Goal: Task Accomplishment & Management: Manage account settings

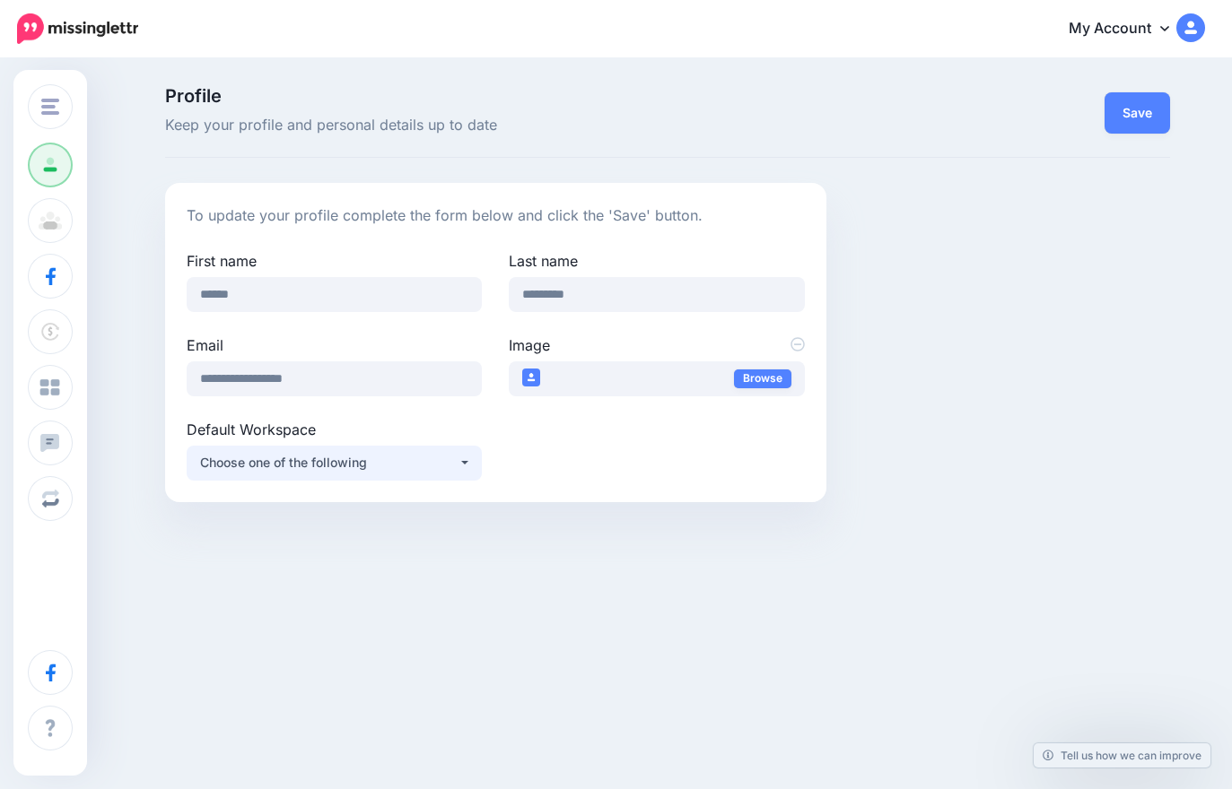
click at [441, 457] on div "Choose one of the following" at bounding box center [329, 463] width 258 height 22
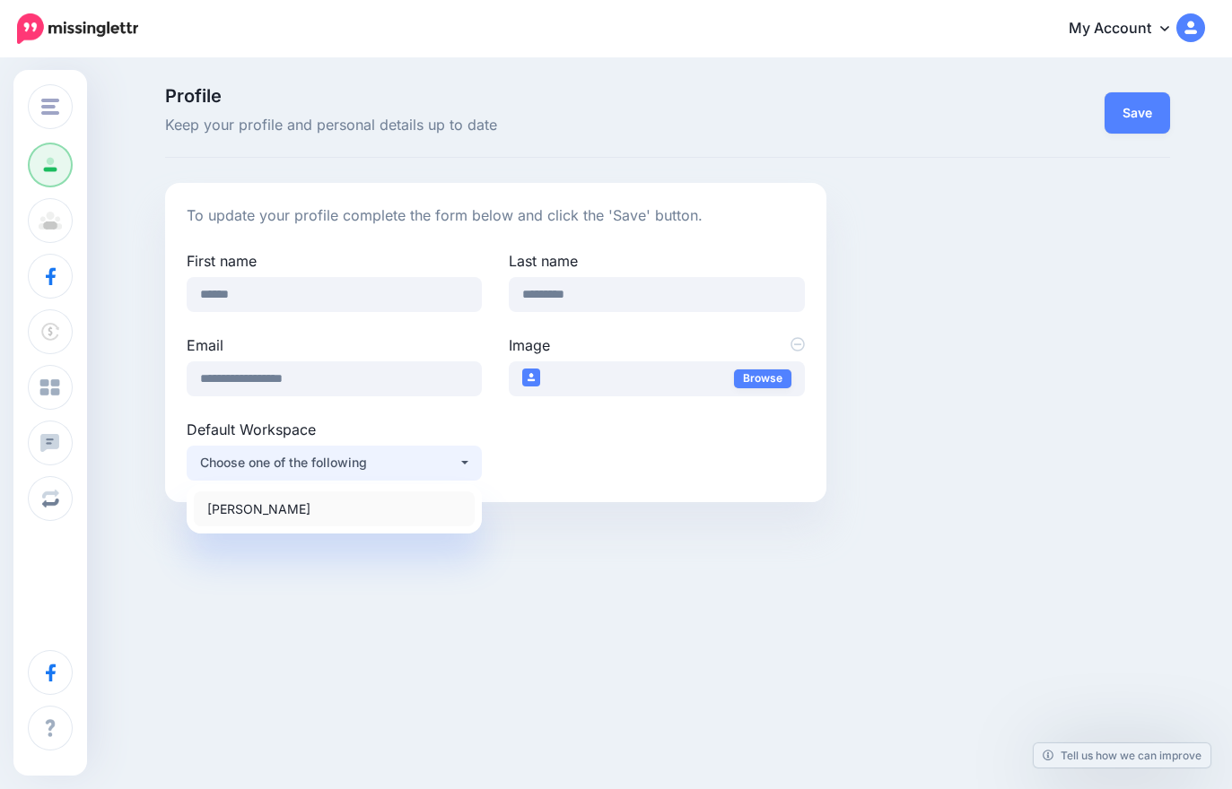
click at [409, 503] on link "[PERSON_NAME]" at bounding box center [334, 509] width 281 height 35
select select "*****"
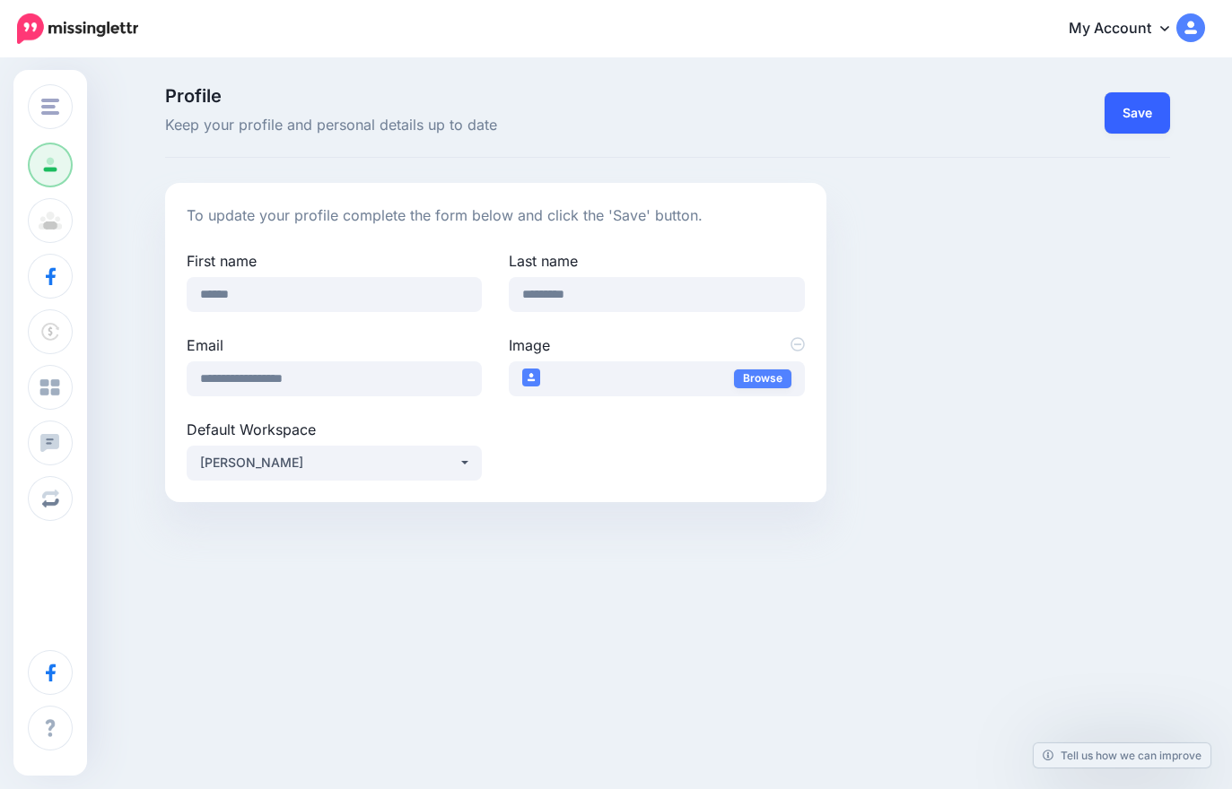
click at [1146, 113] on button "Save" at bounding box center [1136, 112] width 65 height 41
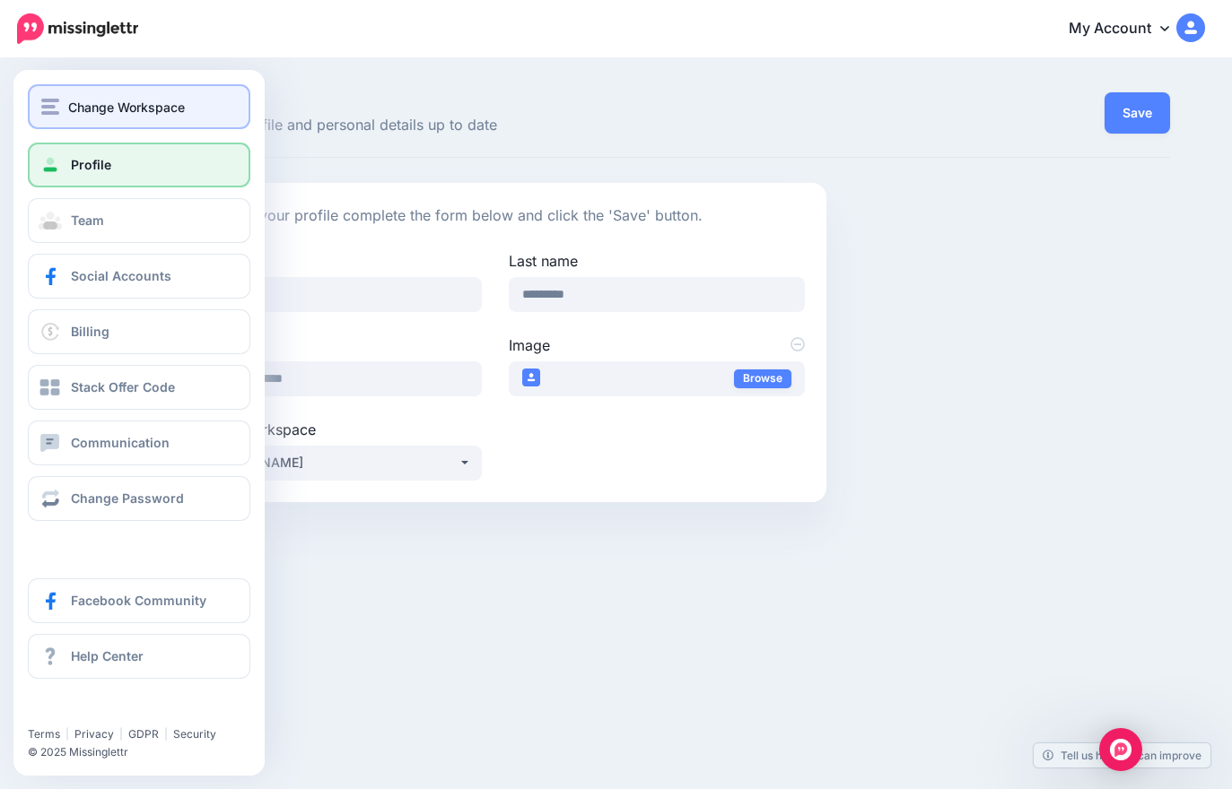
click at [47, 114] on img "button" at bounding box center [50, 107] width 18 height 16
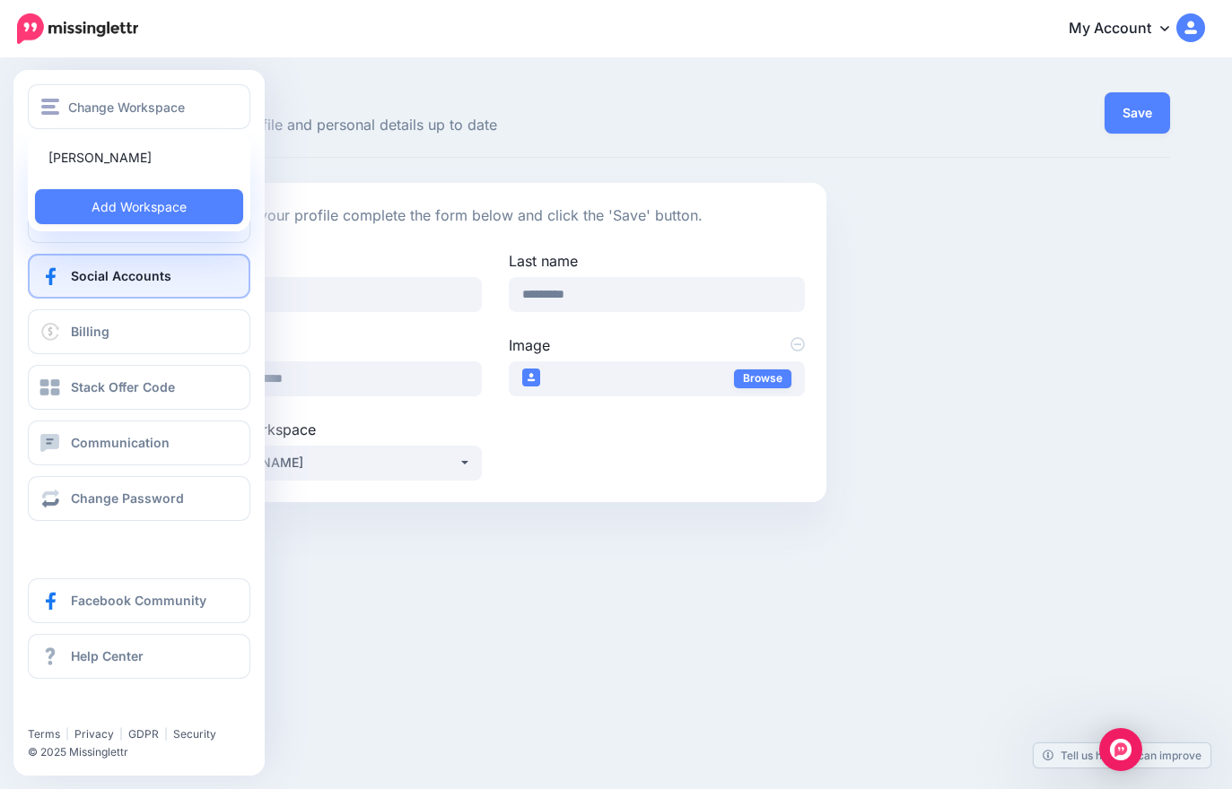
click at [171, 274] on link "Social Accounts" at bounding box center [139, 276] width 222 height 45
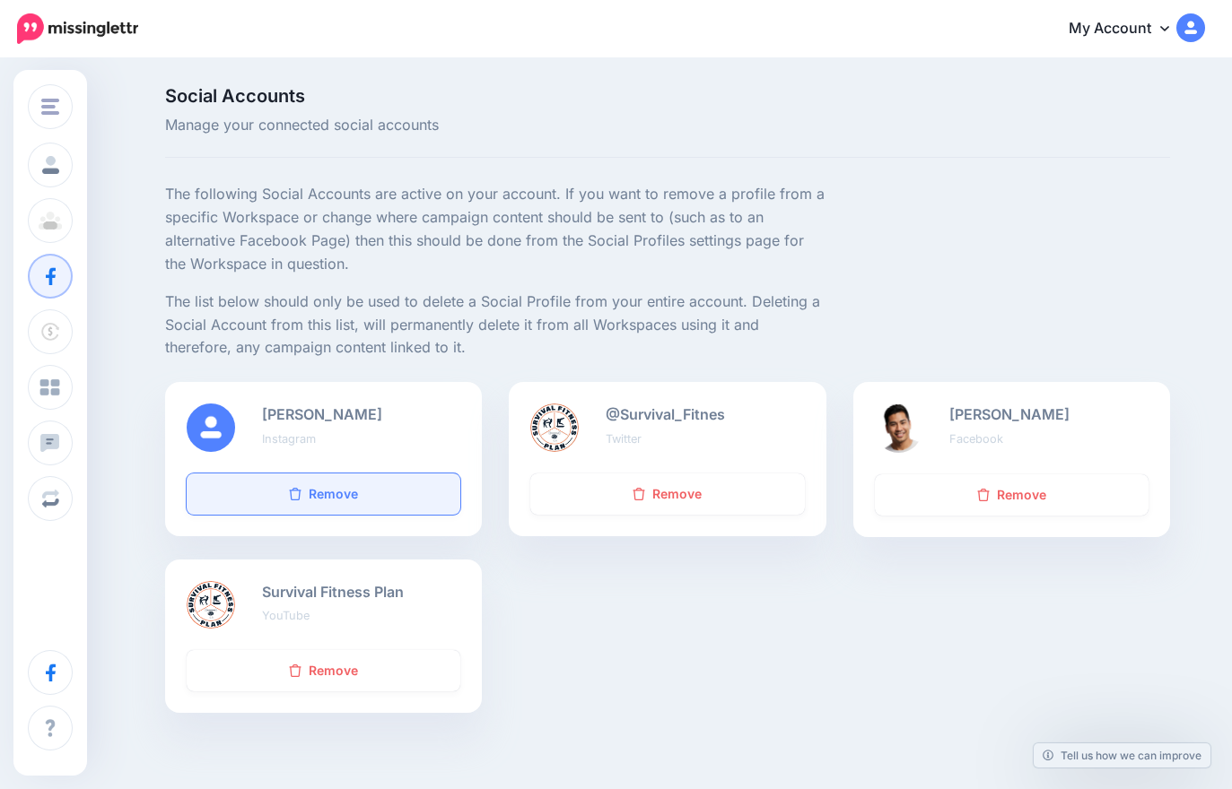
click at [400, 484] on link "Remove" at bounding box center [324, 494] width 274 height 41
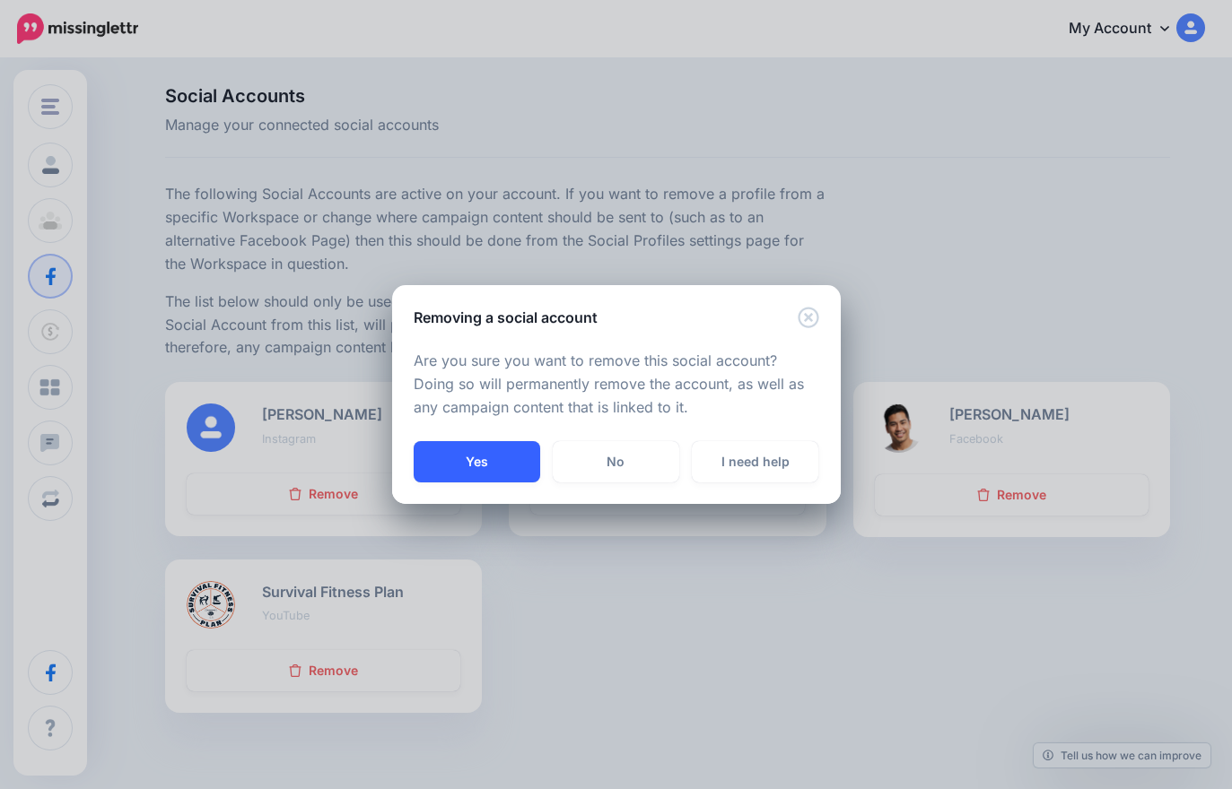
click at [500, 457] on button "Yes" at bounding box center [477, 461] width 126 height 41
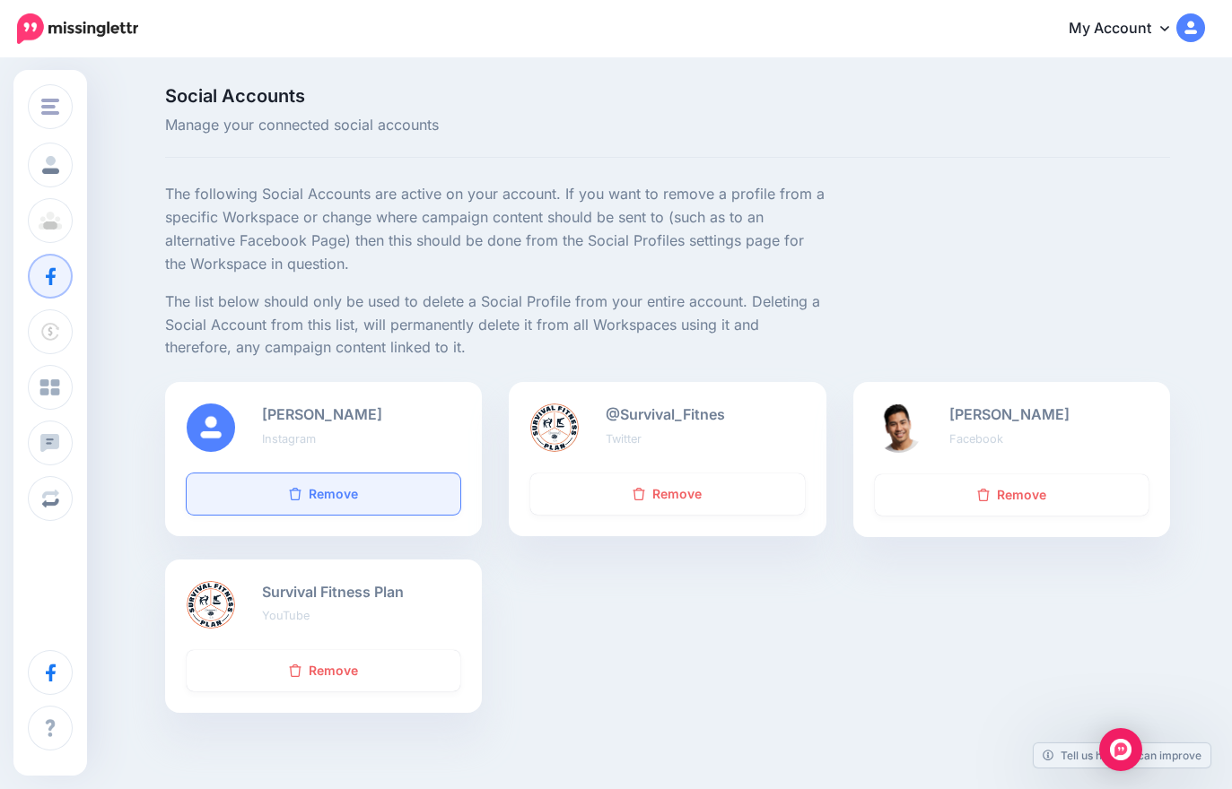
click at [405, 496] on link "Remove" at bounding box center [324, 494] width 274 height 41
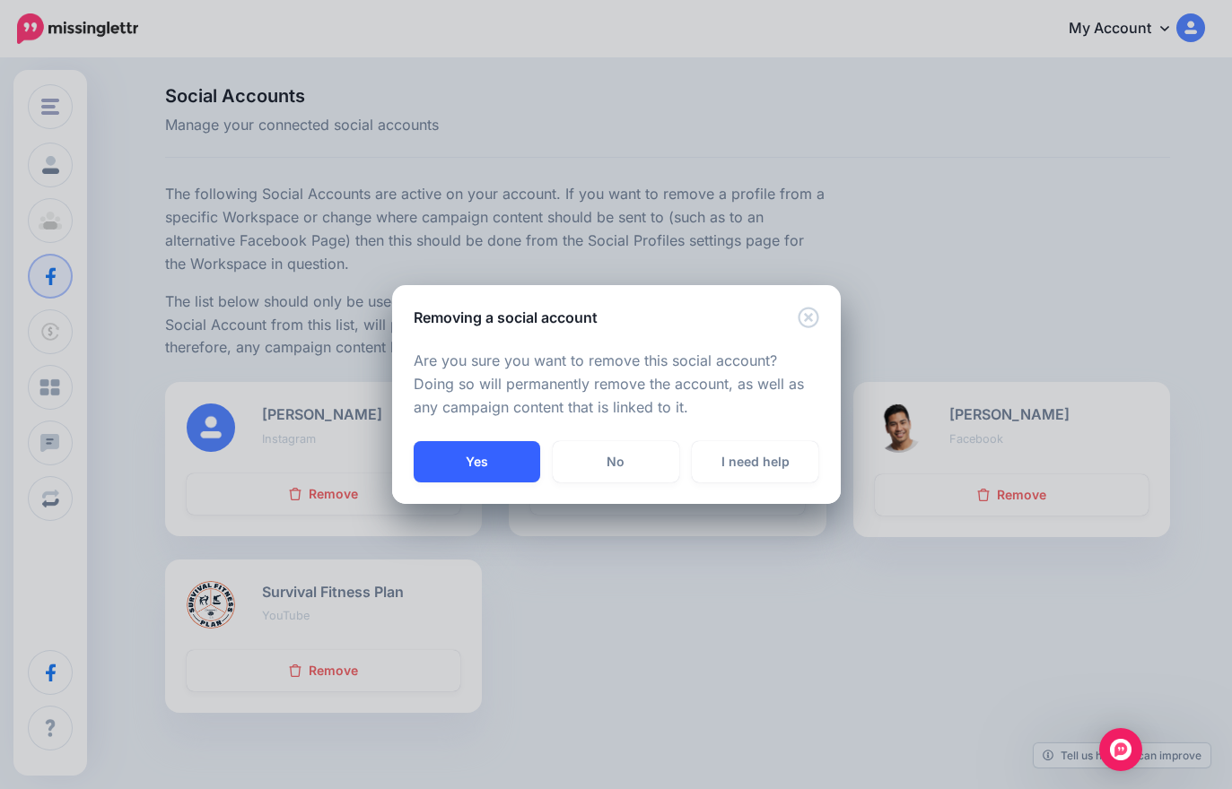
click at [492, 466] on button "Yes" at bounding box center [477, 461] width 126 height 41
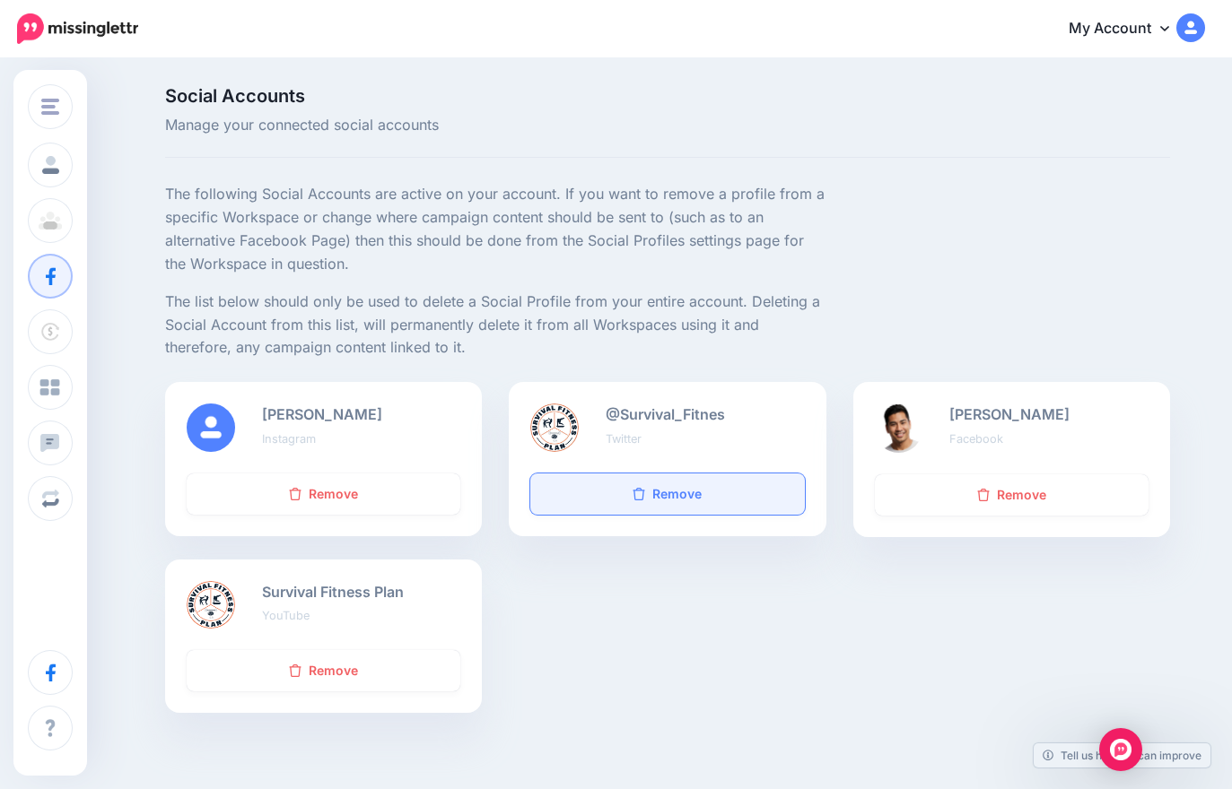
click at [695, 498] on link "Remove" at bounding box center [667, 494] width 274 height 41
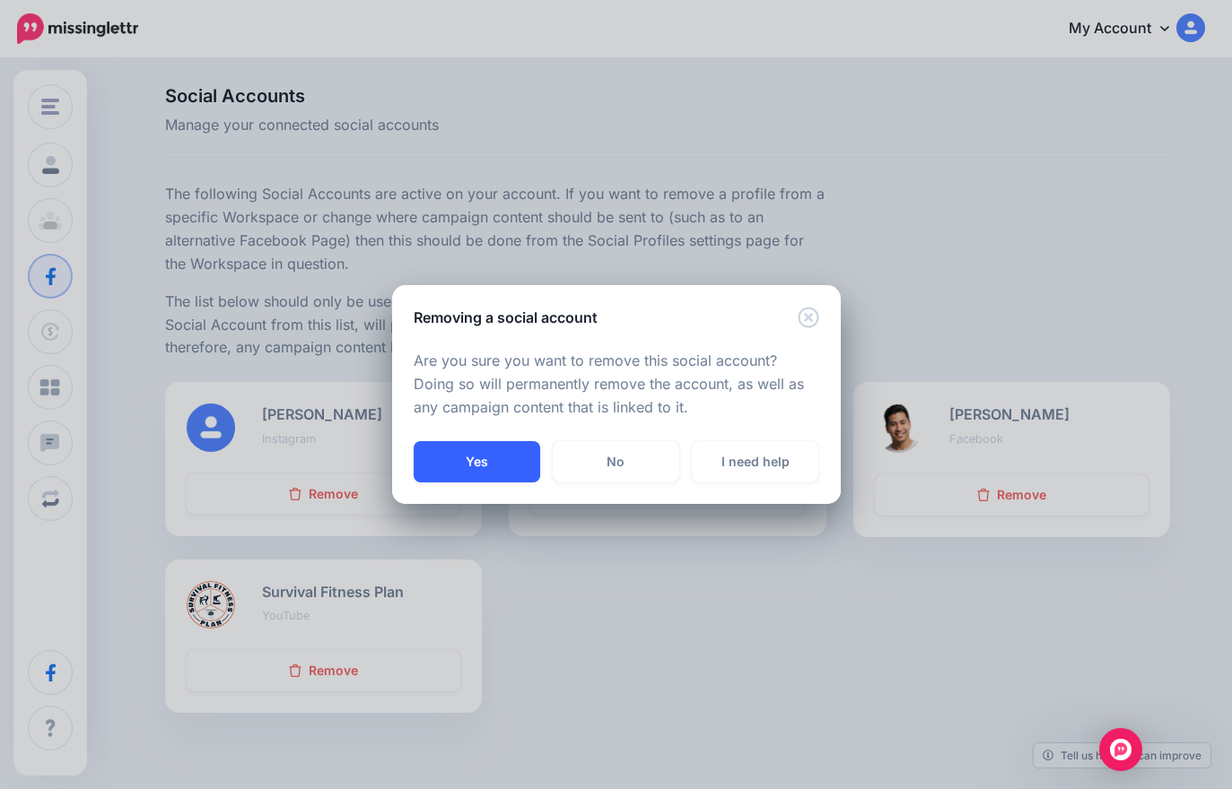
click at [487, 466] on button "Yes" at bounding box center [477, 461] width 126 height 41
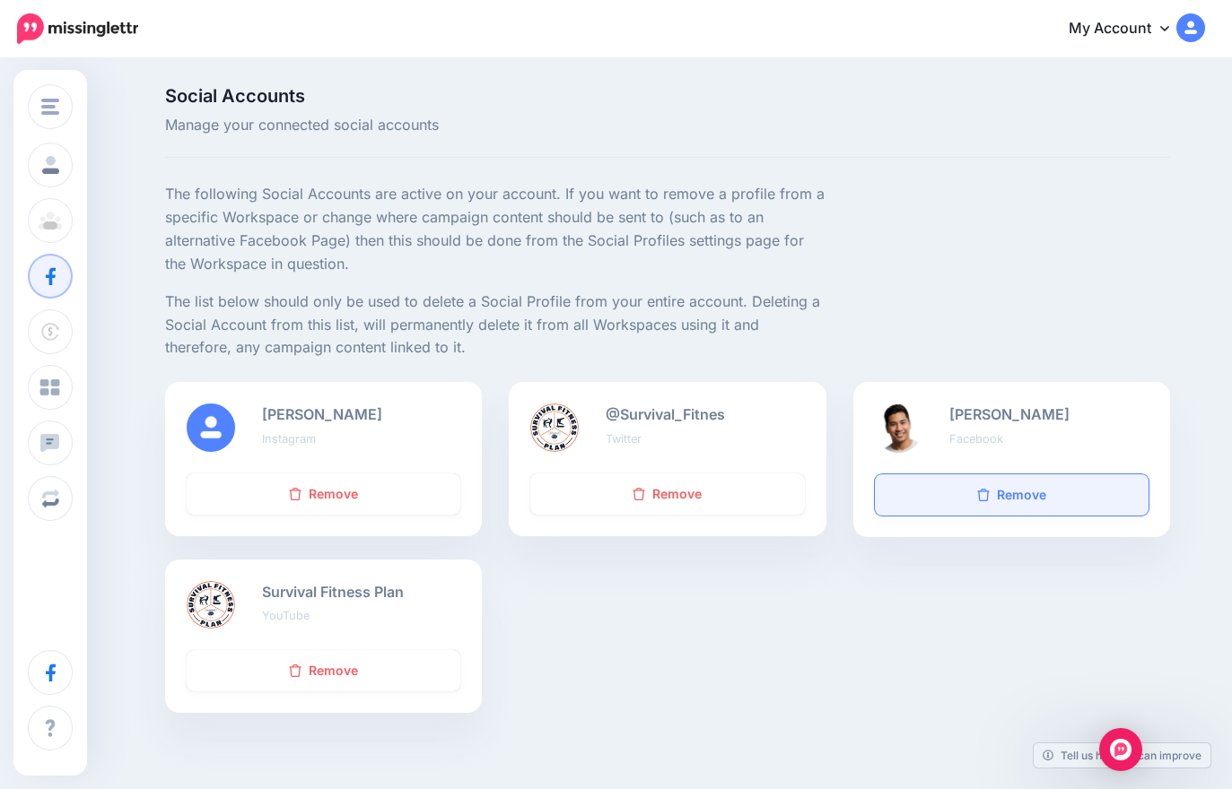
click at [1023, 502] on link "Remove" at bounding box center [1012, 495] width 274 height 41
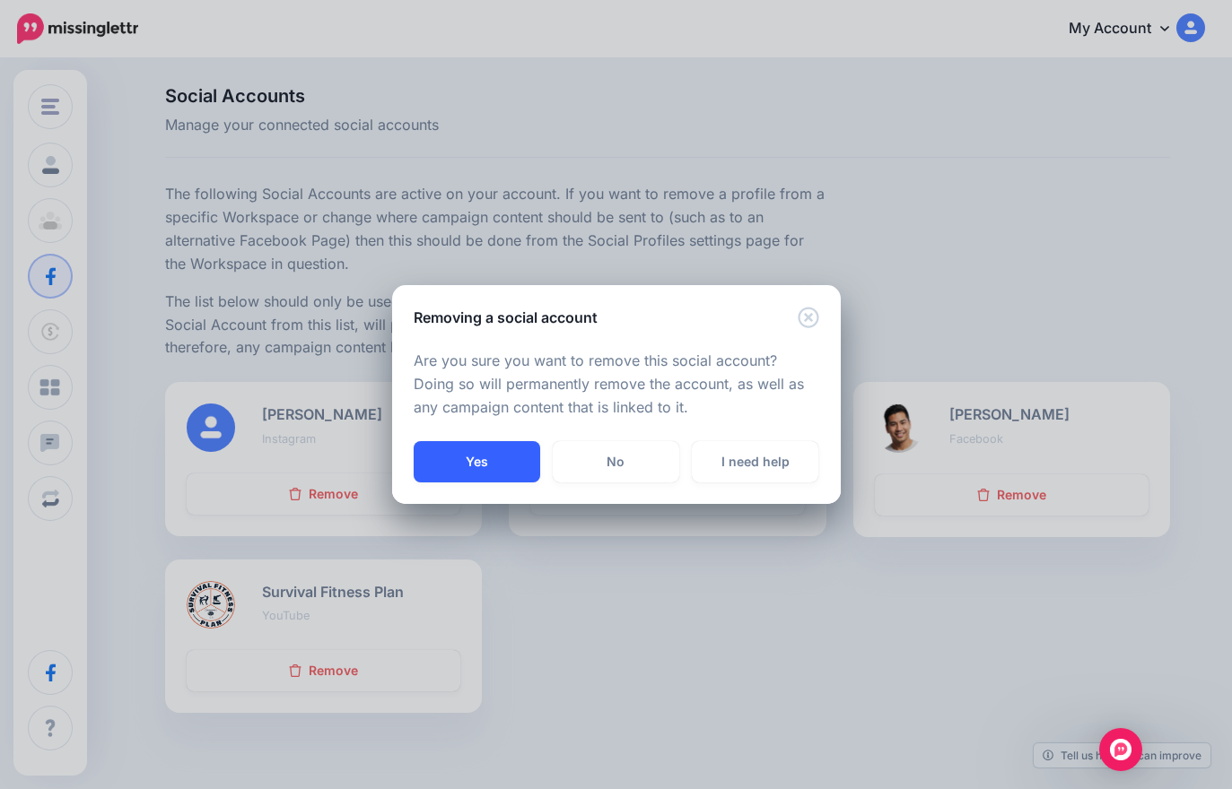
click at [501, 460] on button "Yes" at bounding box center [477, 461] width 126 height 41
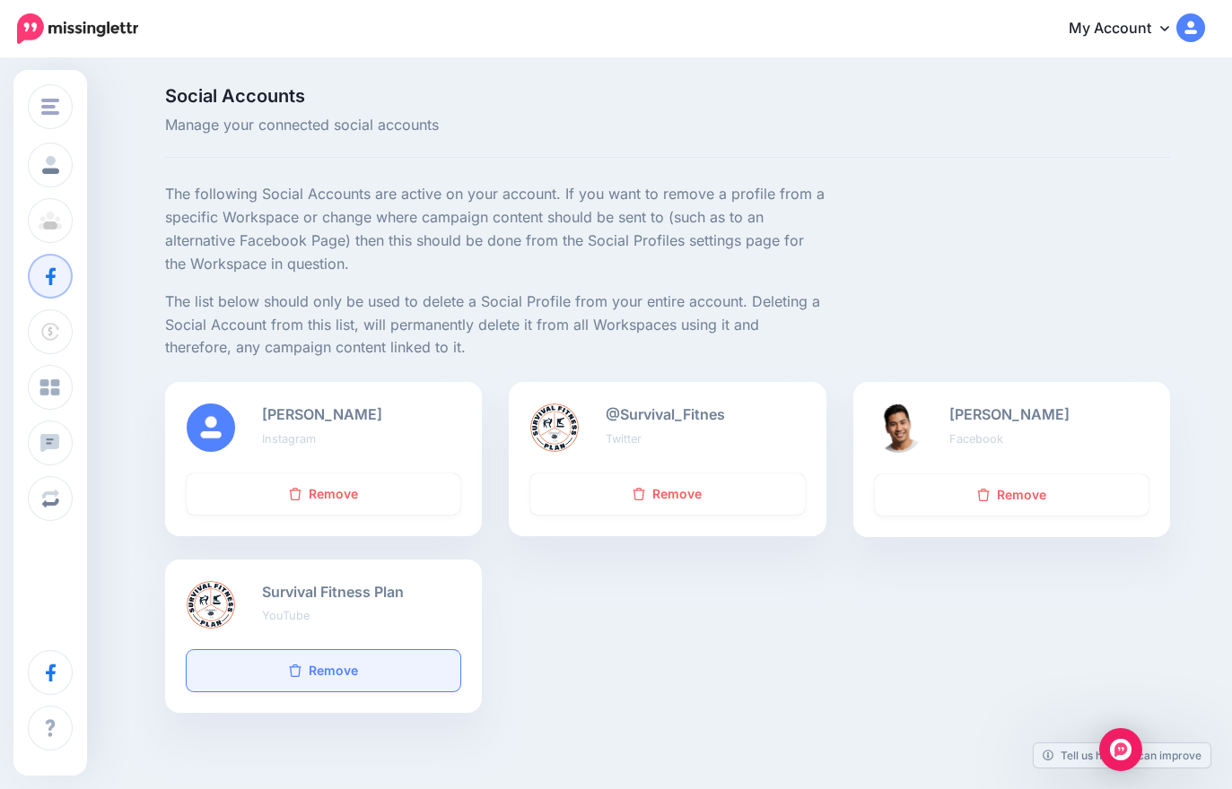
click at [371, 685] on link "Remove" at bounding box center [324, 670] width 274 height 41
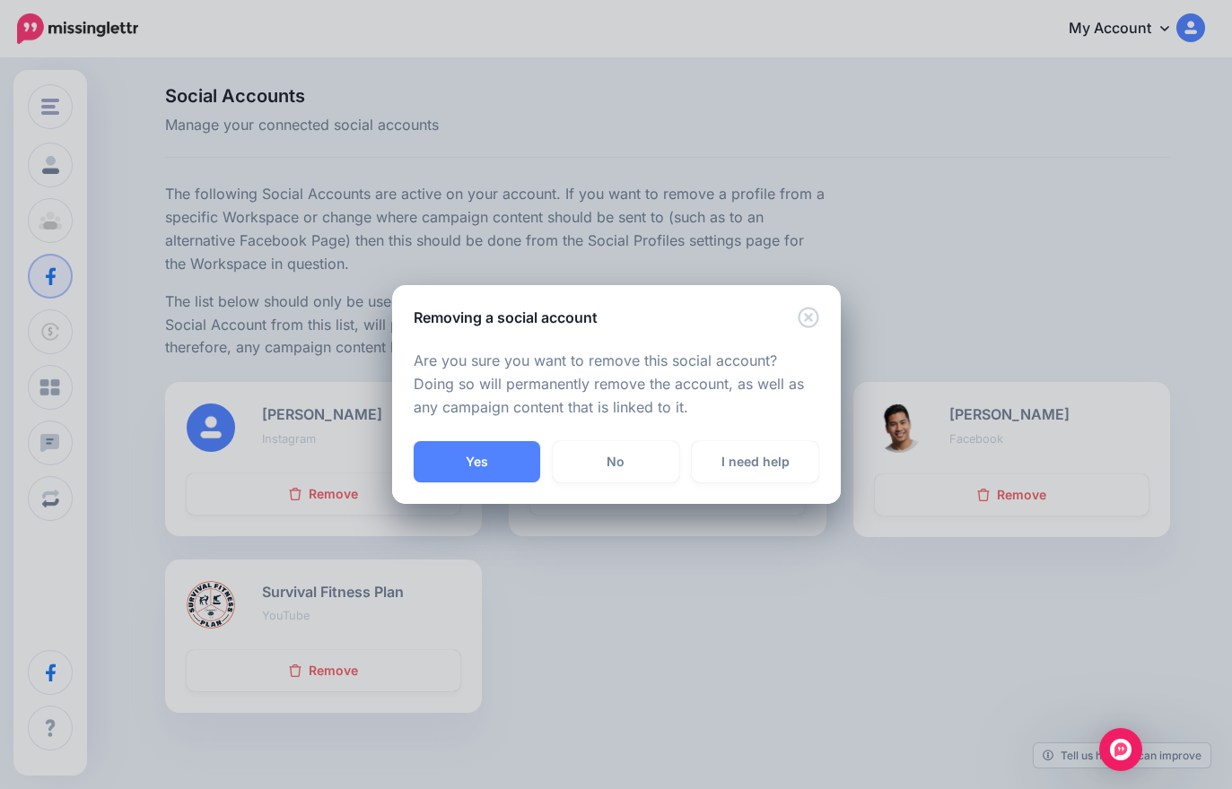
click at [378, 670] on div "Removing a social account Are you sure you want to remove this social account? …" at bounding box center [616, 394] width 1232 height 789
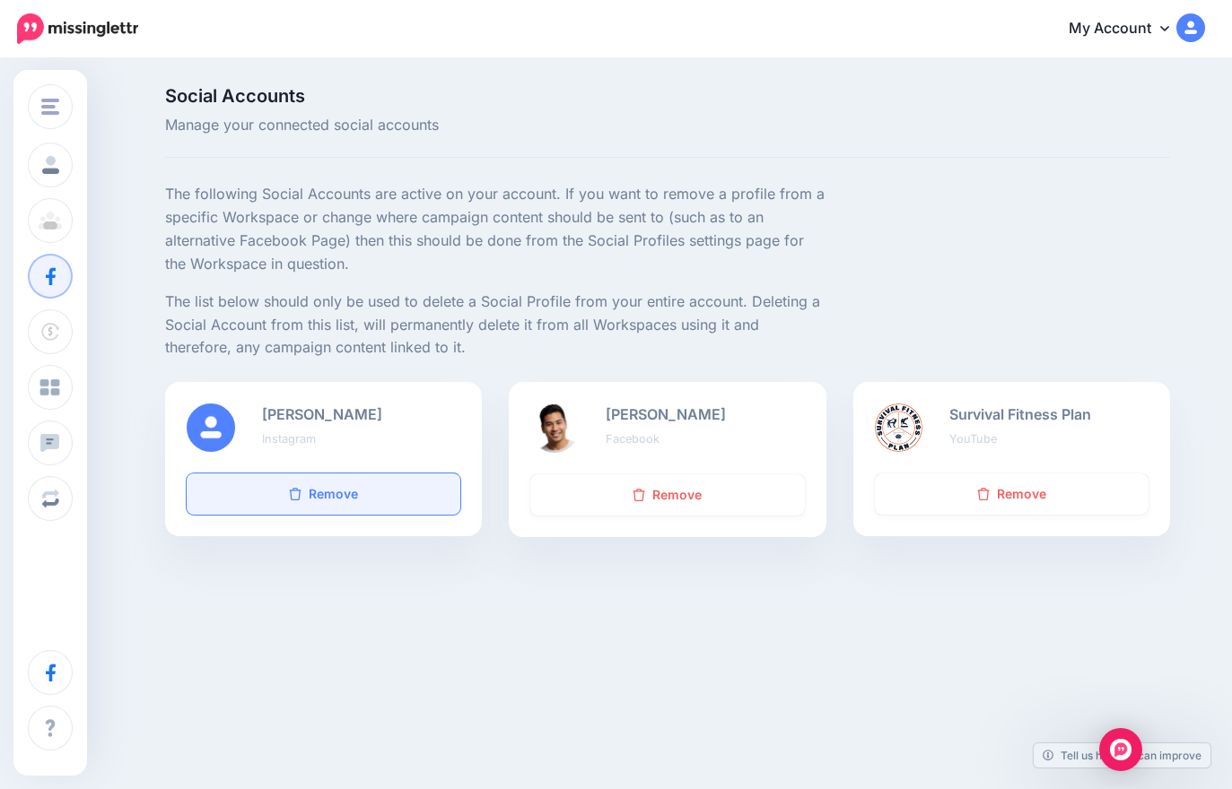
click at [391, 489] on link "Remove" at bounding box center [324, 494] width 274 height 41
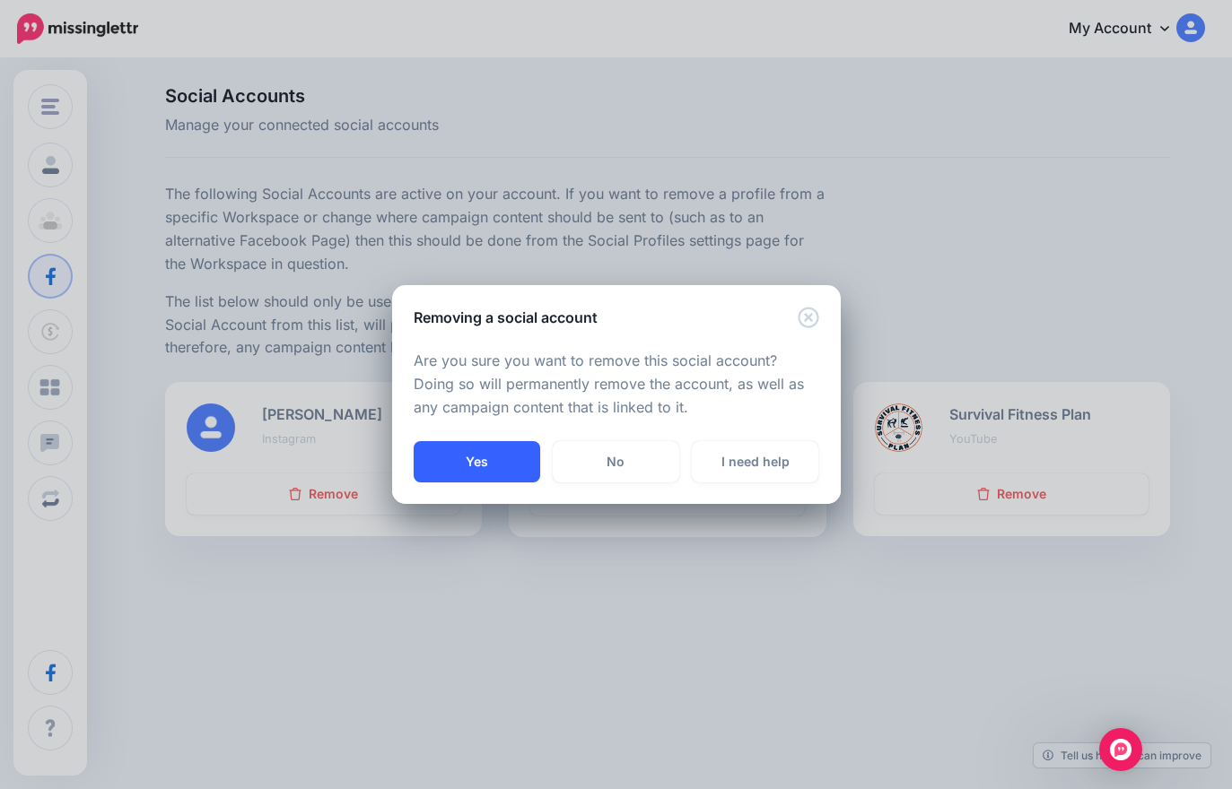
click at [480, 462] on button "Yes" at bounding box center [477, 461] width 126 height 41
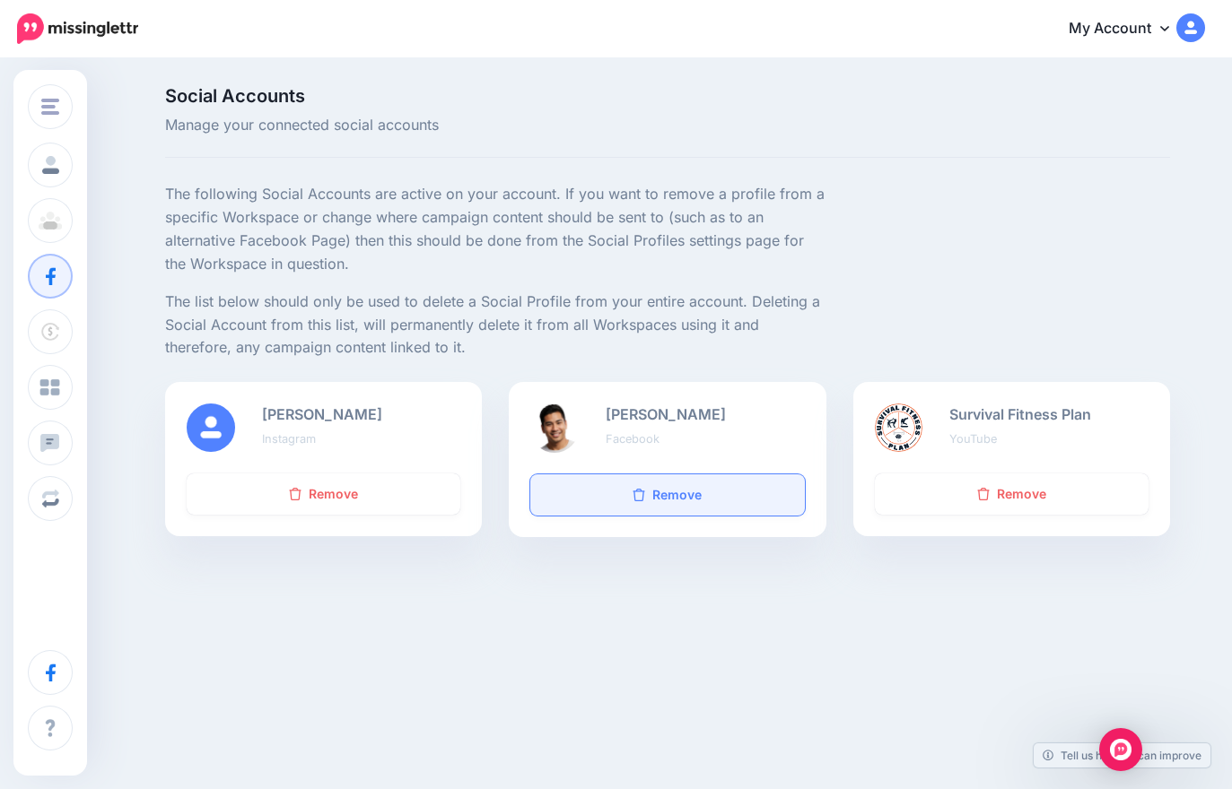
click at [696, 481] on link "Remove" at bounding box center [667, 495] width 274 height 41
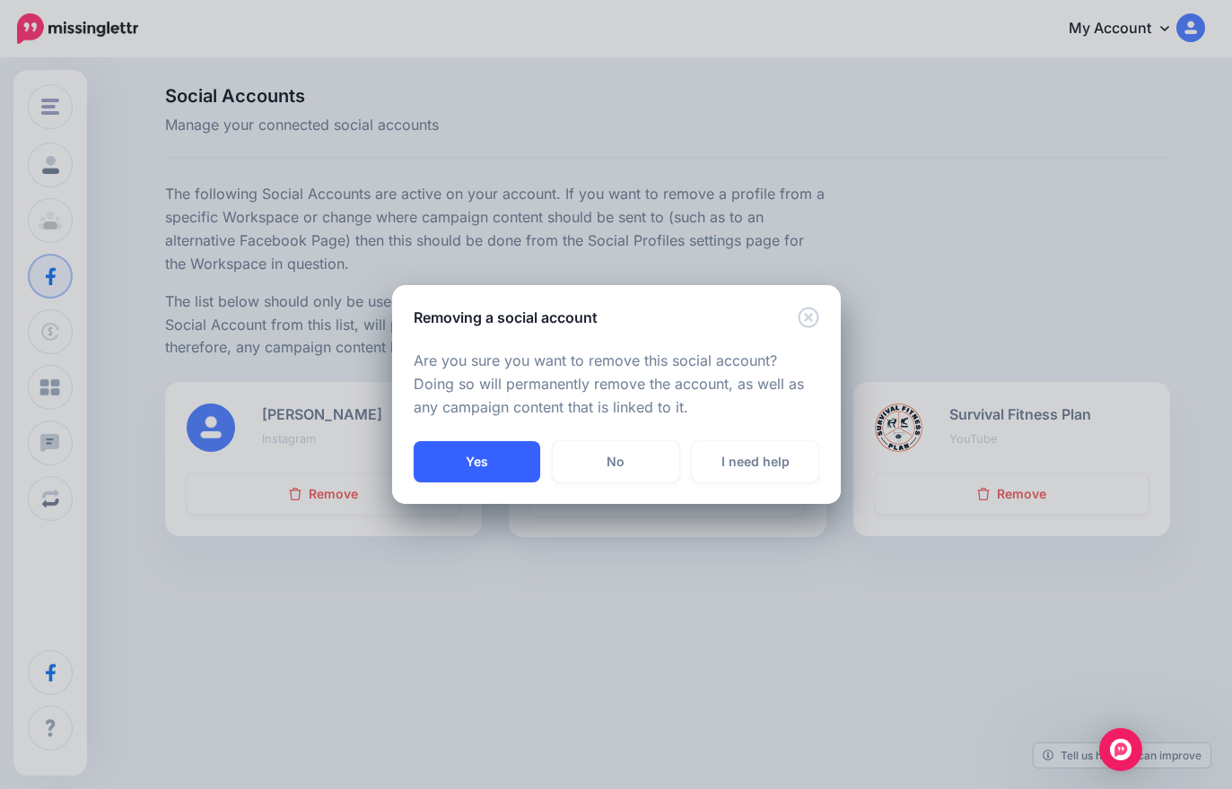
click at [495, 450] on button "Yes" at bounding box center [477, 461] width 126 height 41
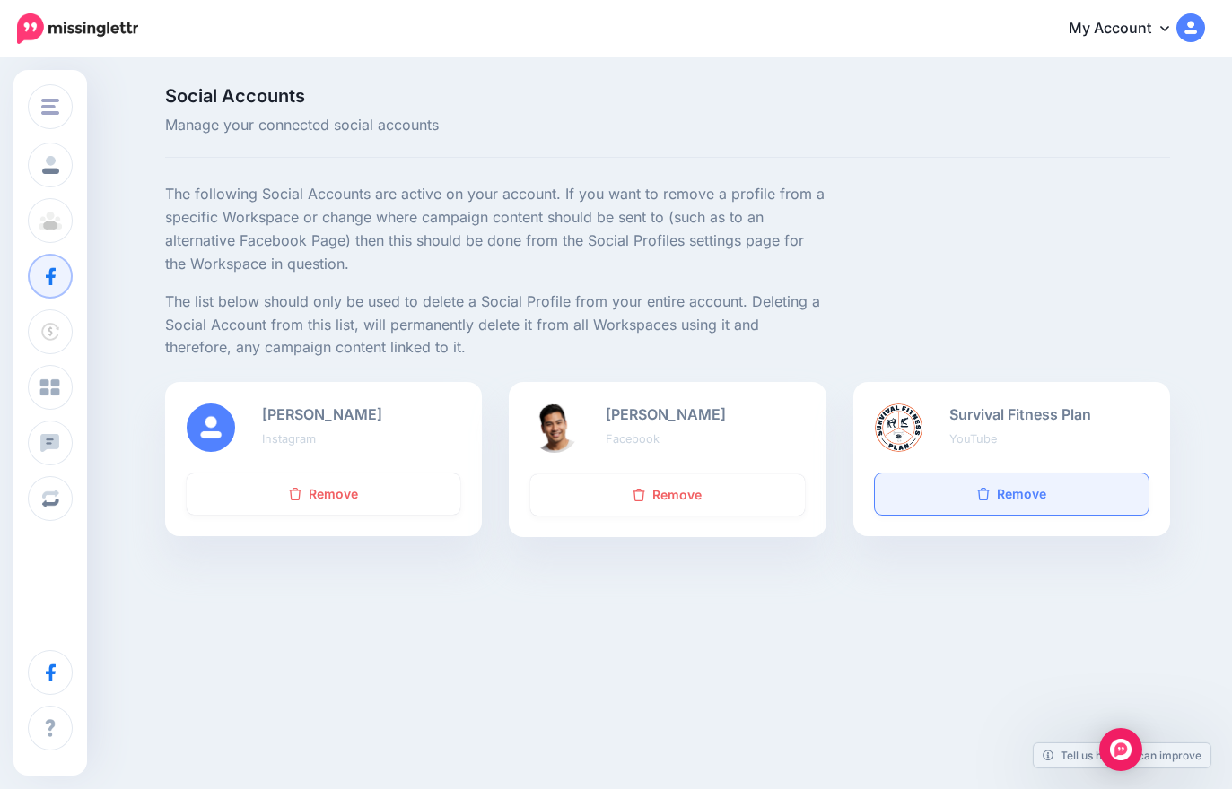
click at [1039, 493] on link "Remove" at bounding box center [1012, 494] width 274 height 41
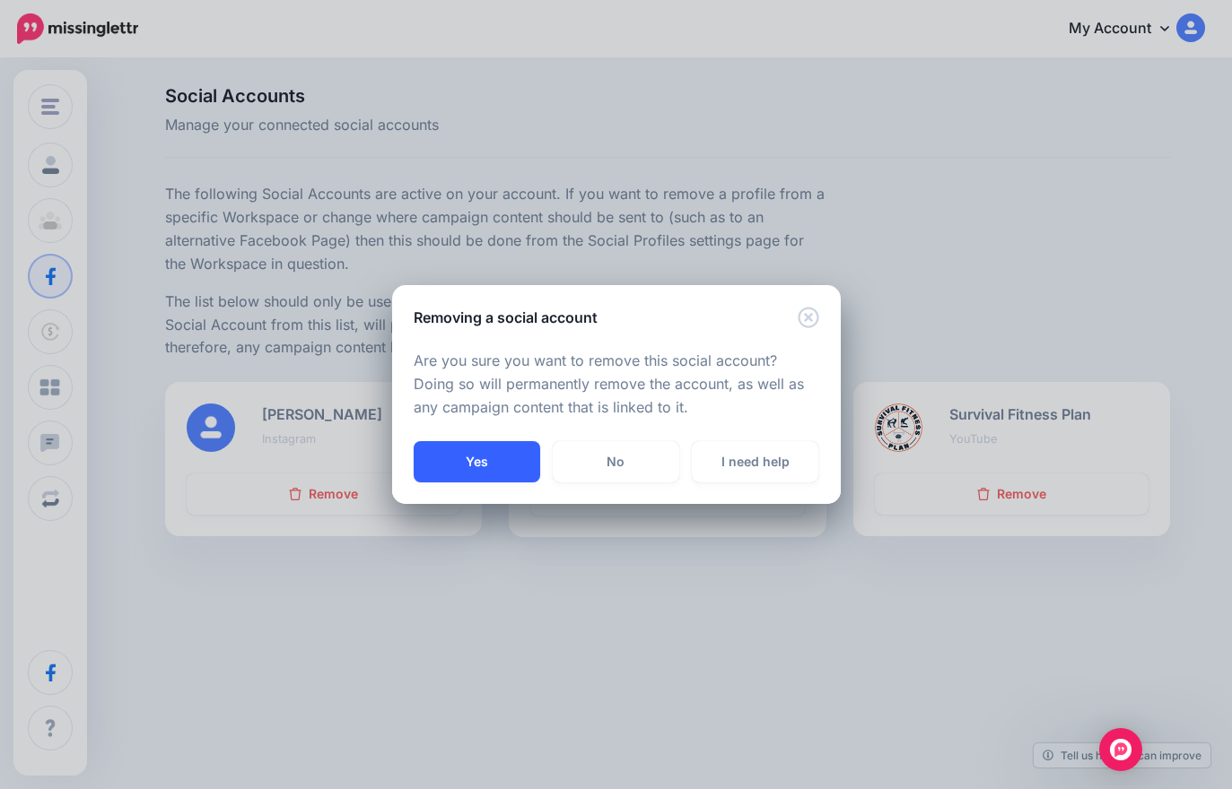
click at [504, 458] on button "Yes" at bounding box center [477, 461] width 126 height 41
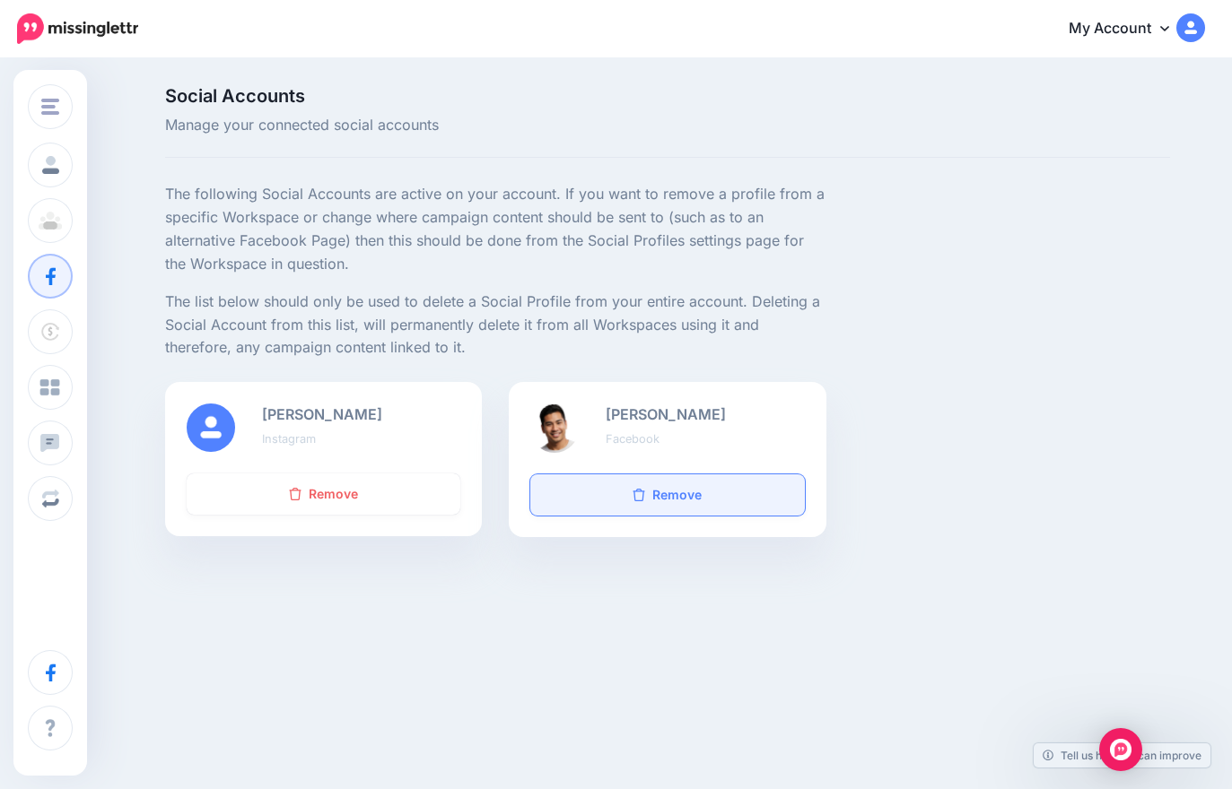
click at [687, 488] on link "Remove" at bounding box center [667, 495] width 274 height 41
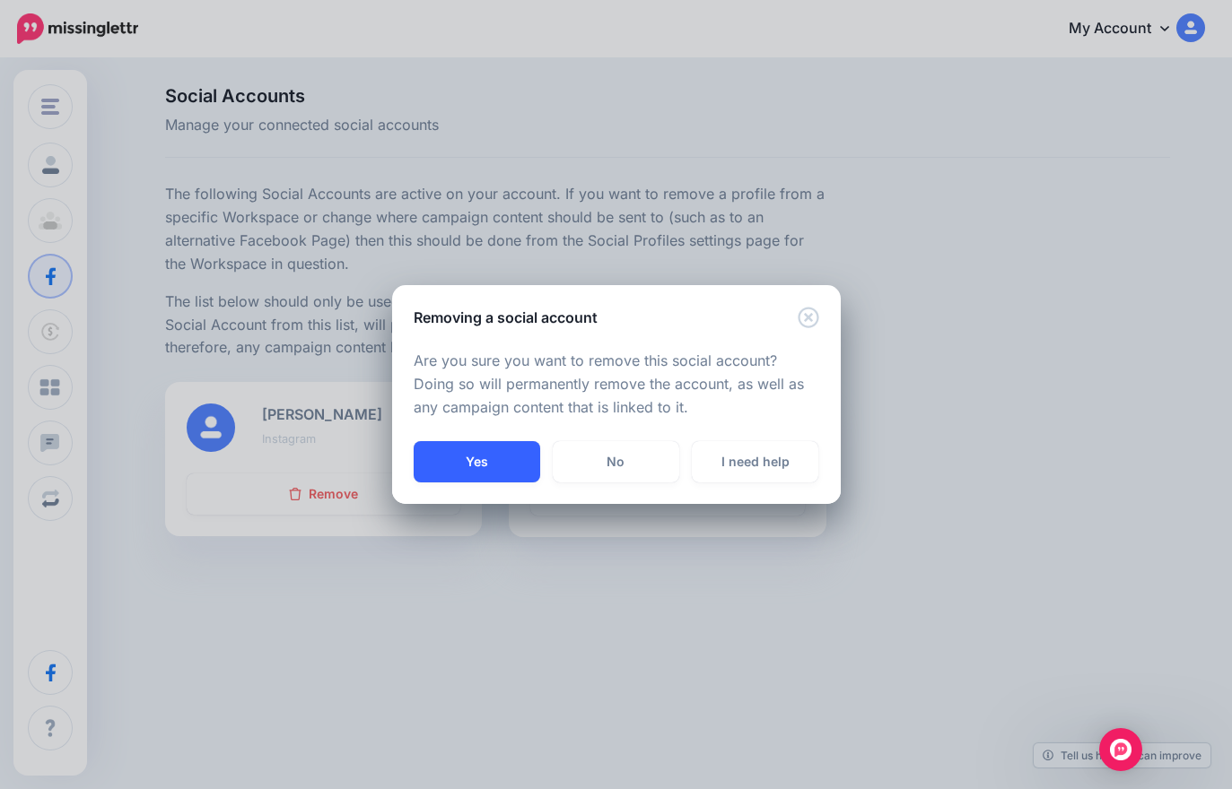
click at [502, 464] on button "Yes" at bounding box center [477, 461] width 126 height 41
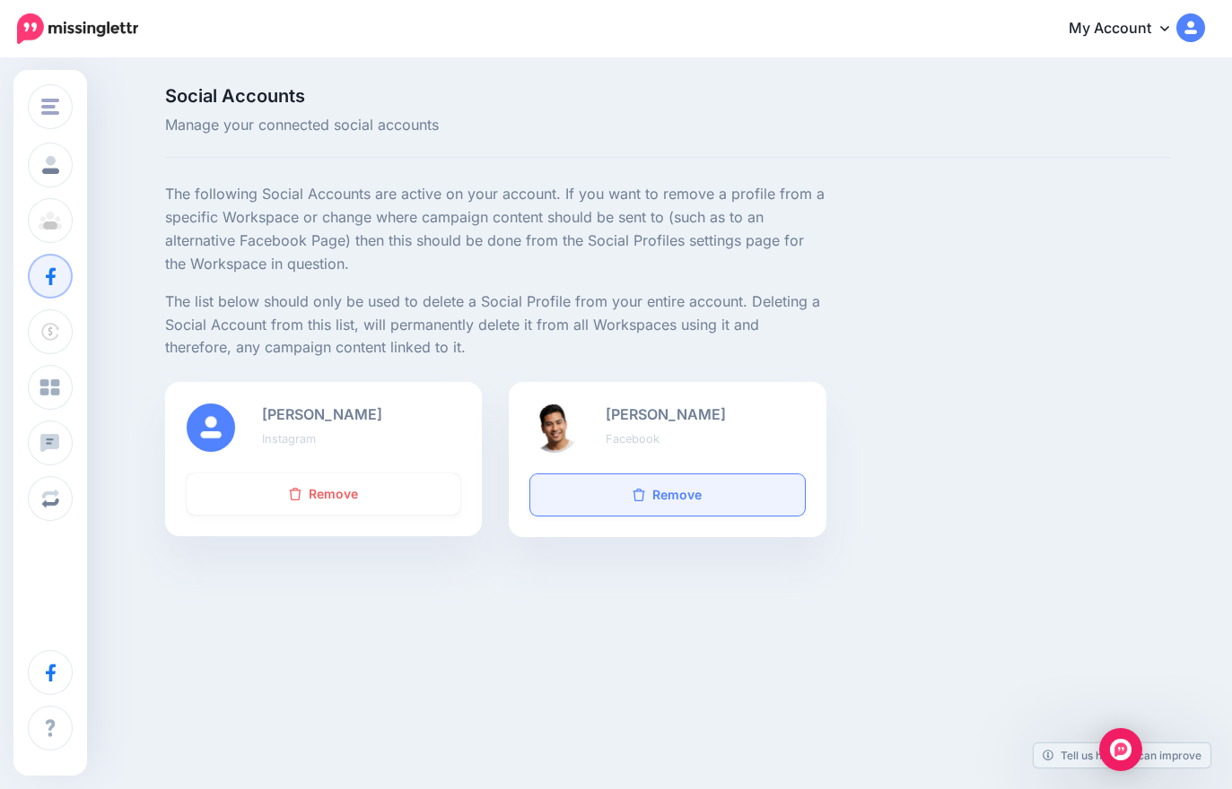
click at [690, 475] on link "Remove" at bounding box center [667, 495] width 274 height 41
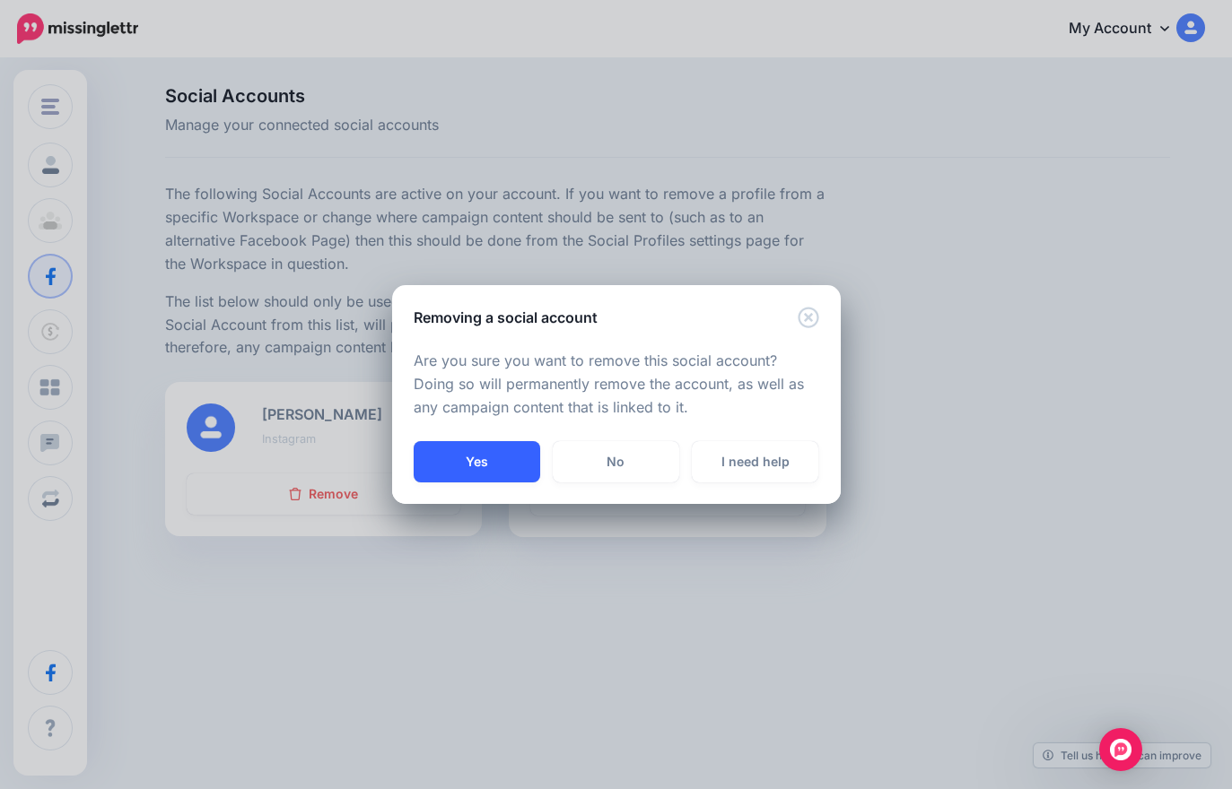
click at [501, 451] on button "Yes" at bounding box center [477, 461] width 126 height 41
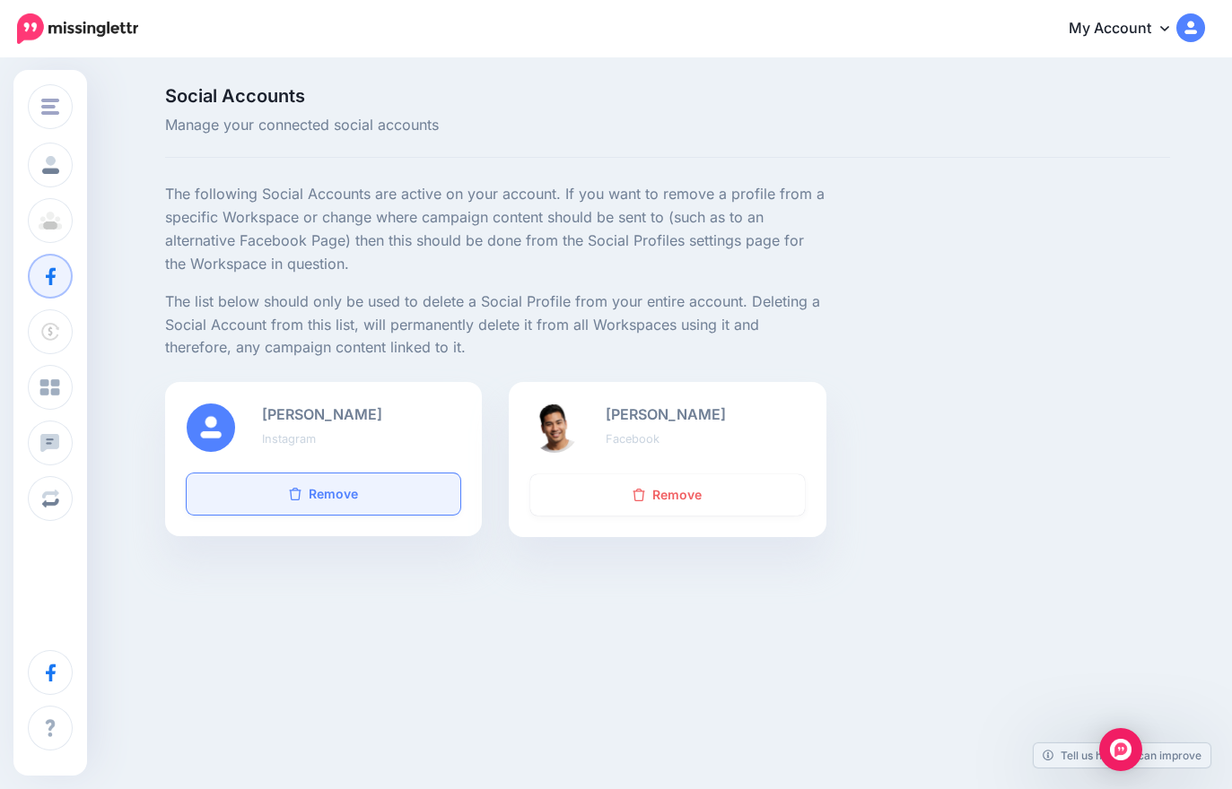
click at [411, 489] on link "Remove" at bounding box center [324, 494] width 274 height 41
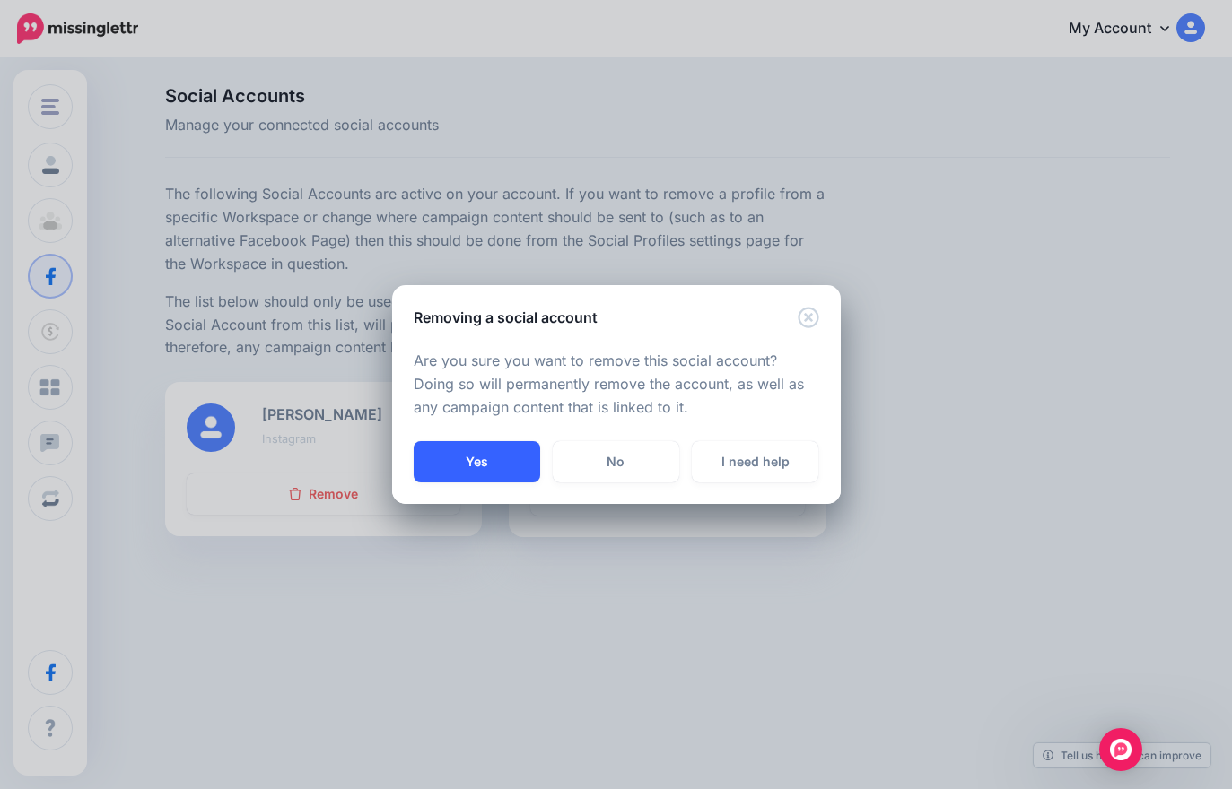
click at [478, 461] on button "Yes" at bounding box center [477, 461] width 126 height 41
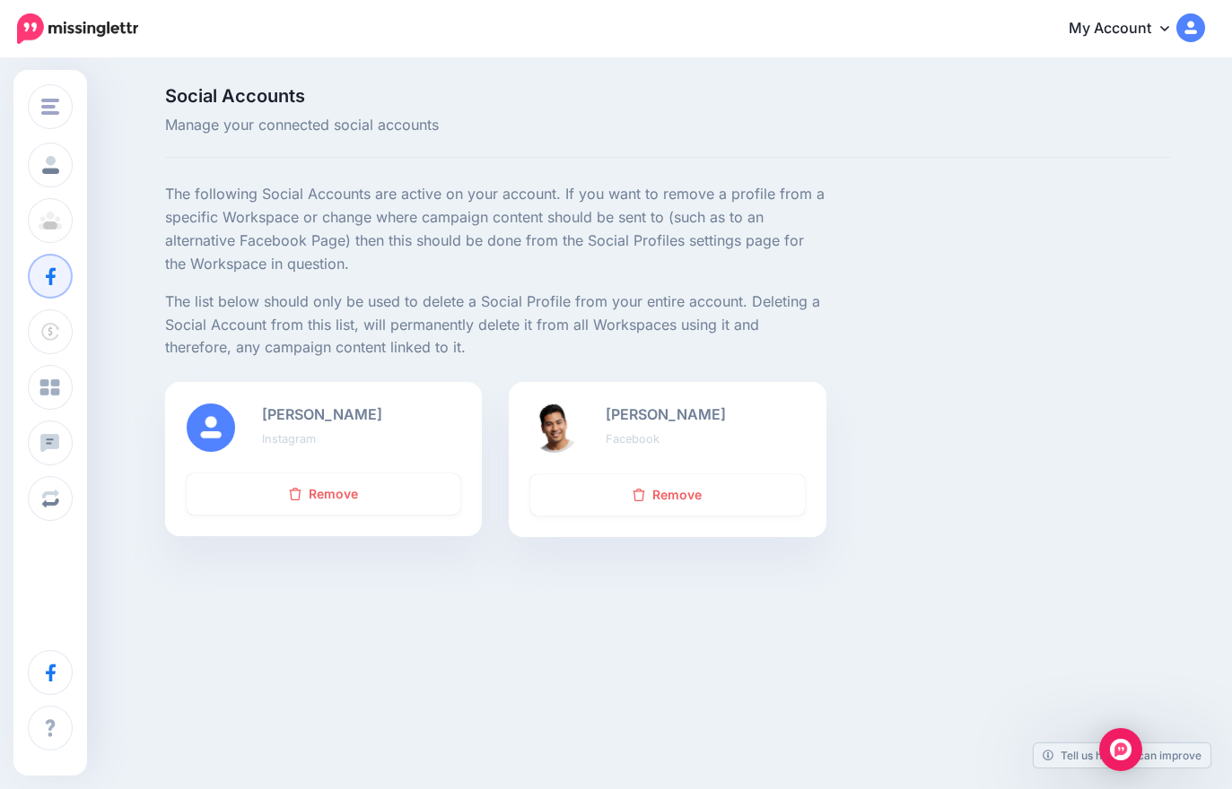
click at [1067, 189] on div "The following Social Accounts are active on your account. If you want to remove…" at bounding box center [668, 282] width 1032 height 199
click at [1144, 42] on link "My Account" at bounding box center [1127, 29] width 154 height 44
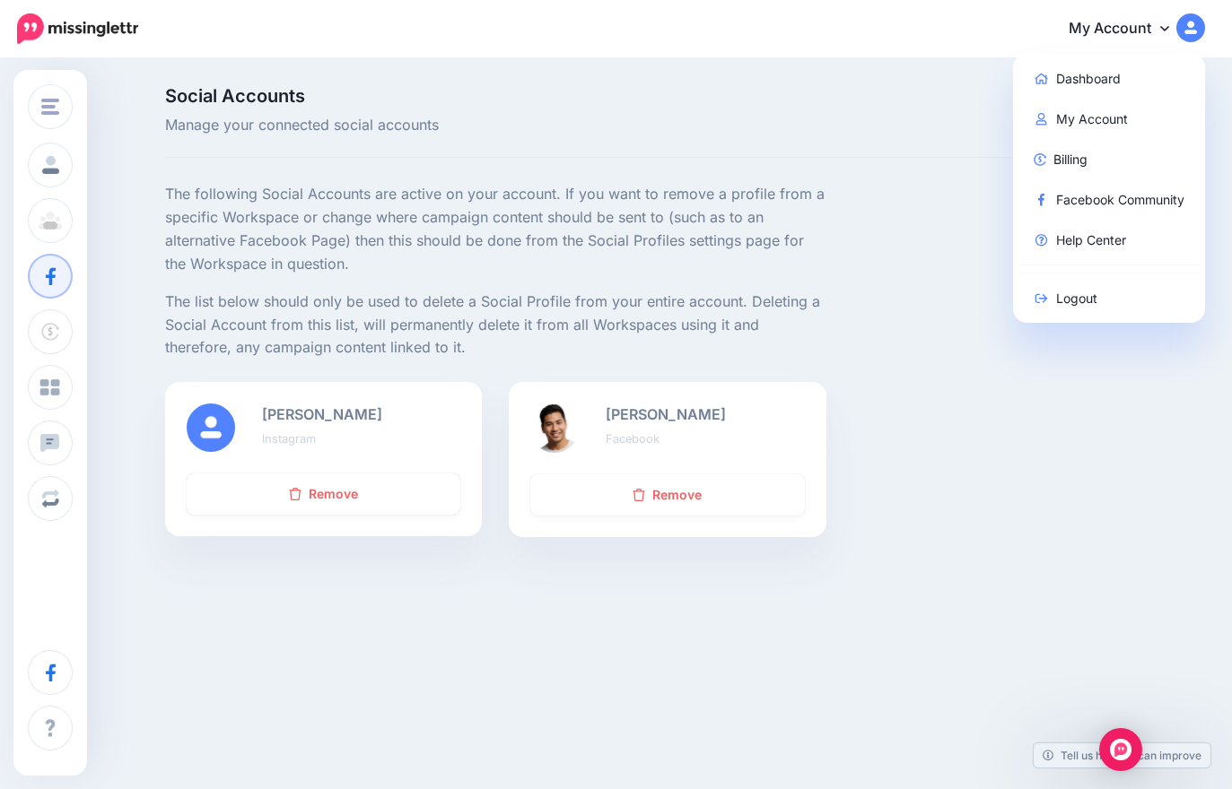
click at [896, 344] on div "The following Social Accounts are active on your account. If you want to remove…" at bounding box center [668, 282] width 1032 height 199
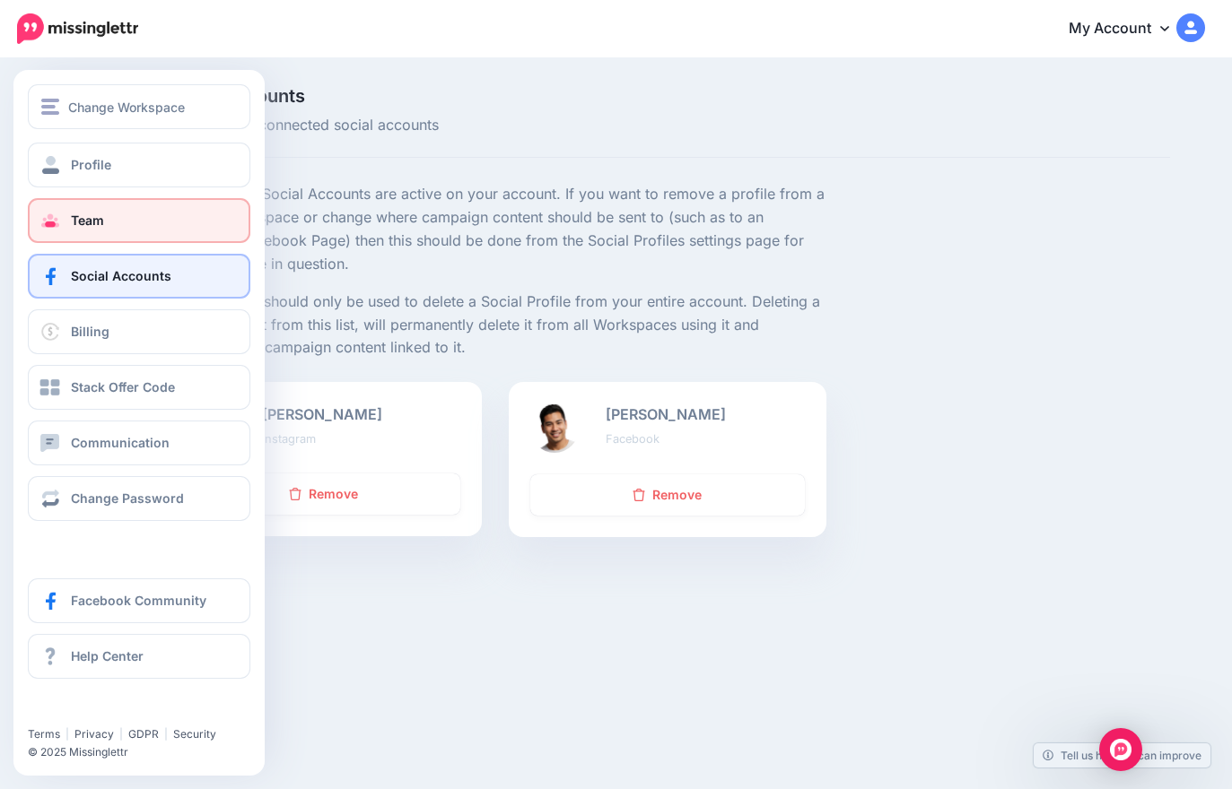
click at [45, 222] on span at bounding box center [50, 221] width 23 height 18
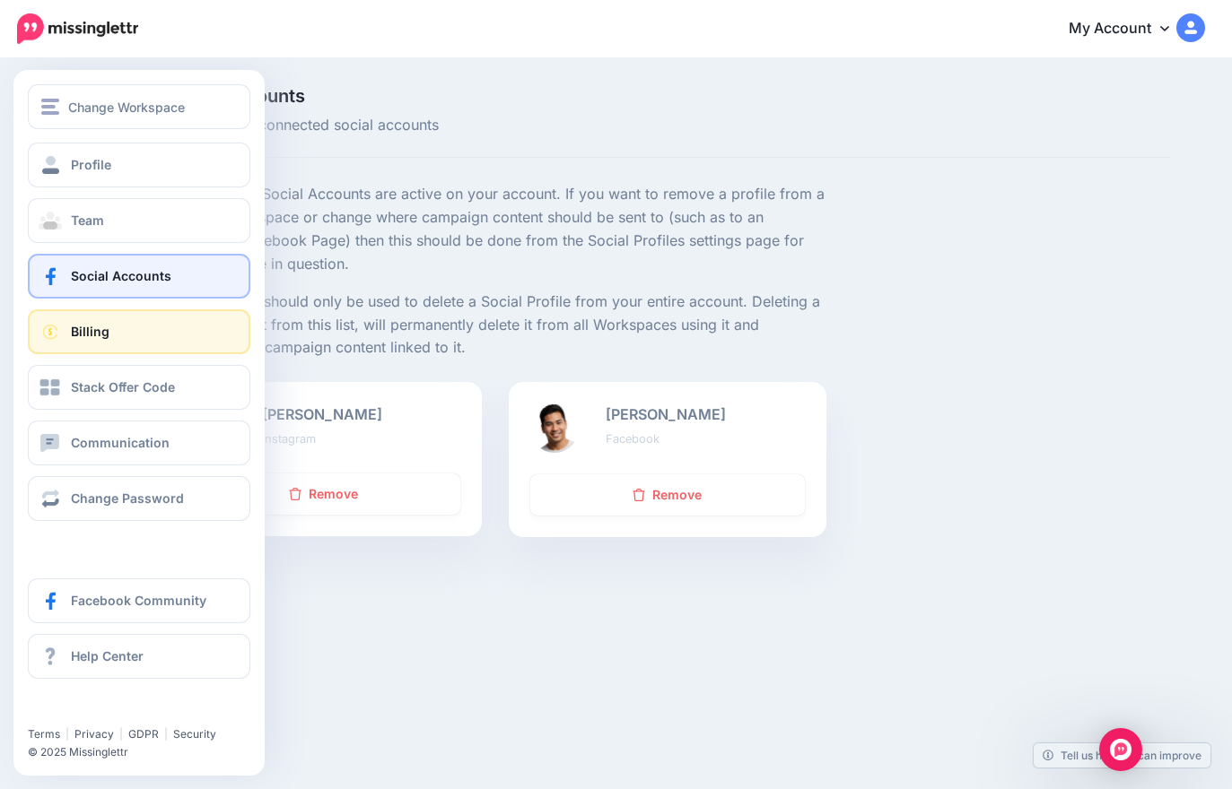
click at [79, 339] on span "Billing" at bounding box center [90, 331] width 39 height 15
click at [86, 329] on span "Billing" at bounding box center [90, 331] width 39 height 15
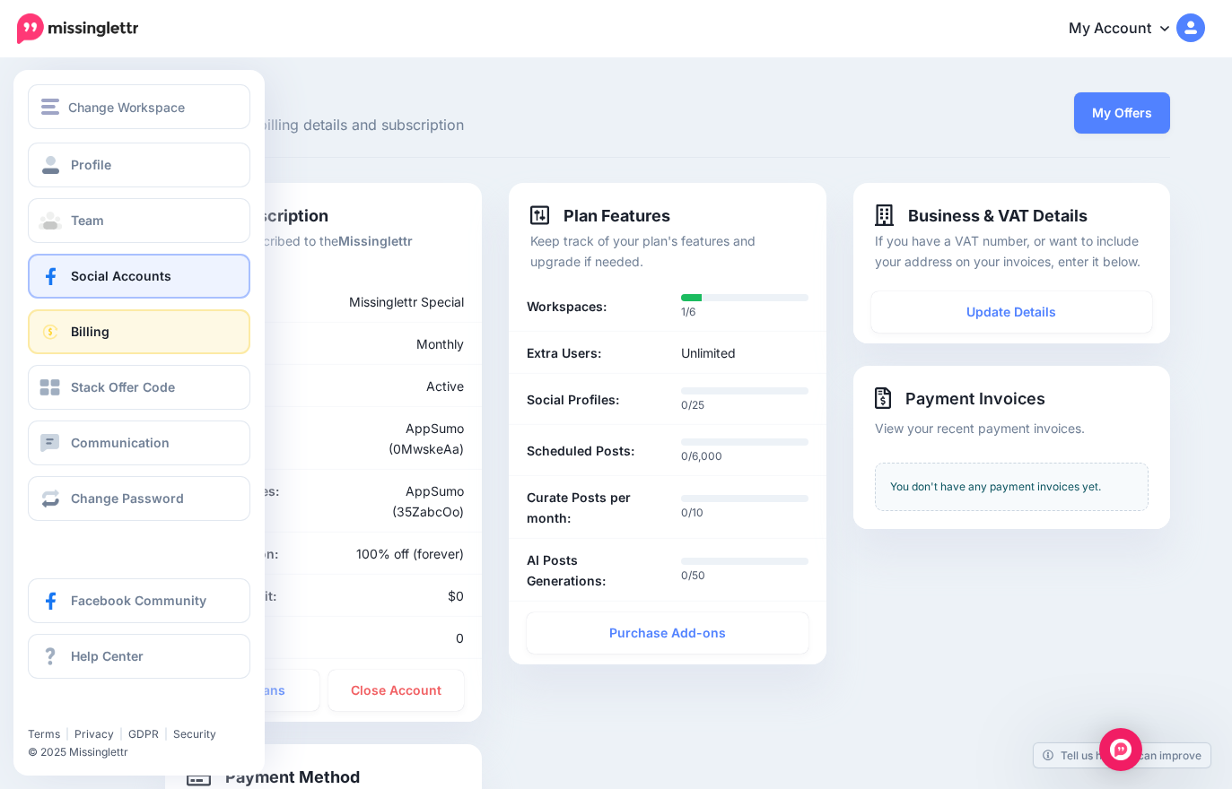
click at [120, 273] on span "Social Accounts" at bounding box center [121, 275] width 100 height 15
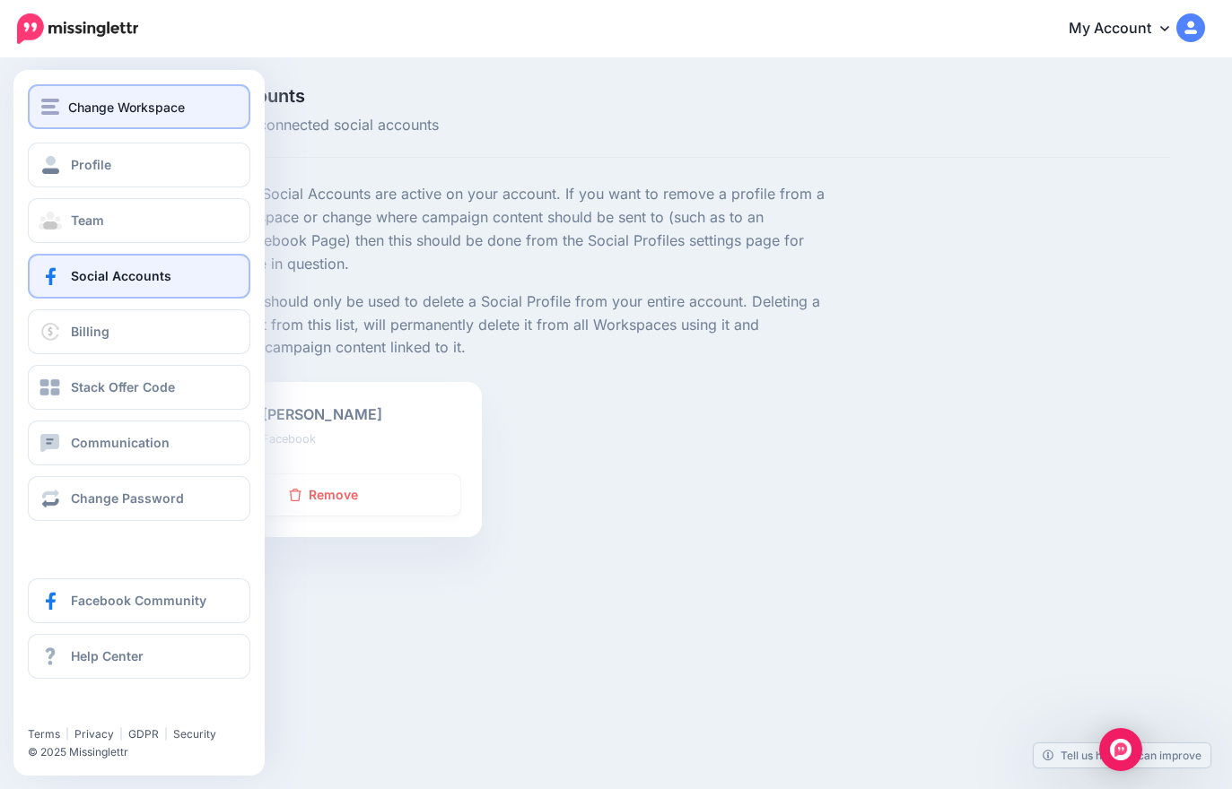
click at [112, 105] on span "Change Workspace" at bounding box center [126, 107] width 117 height 21
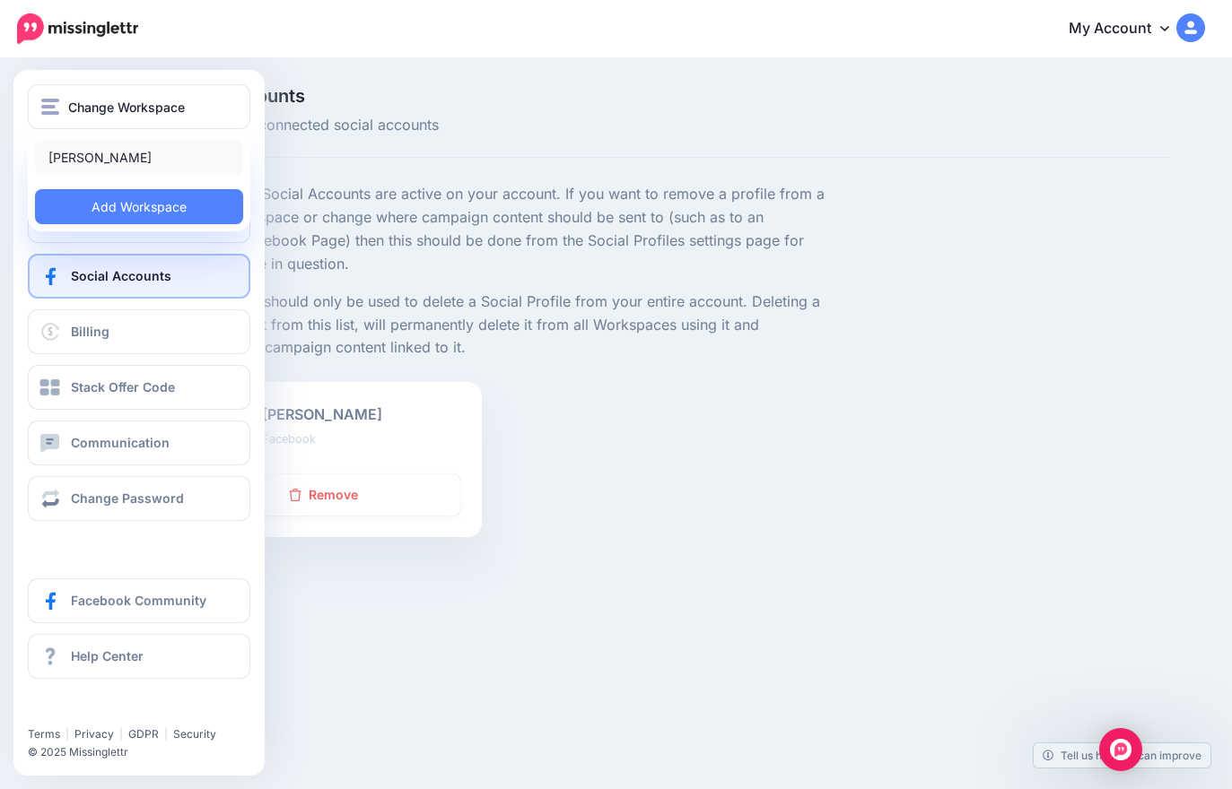
click at [106, 156] on link "[PERSON_NAME]" at bounding box center [139, 157] width 208 height 35
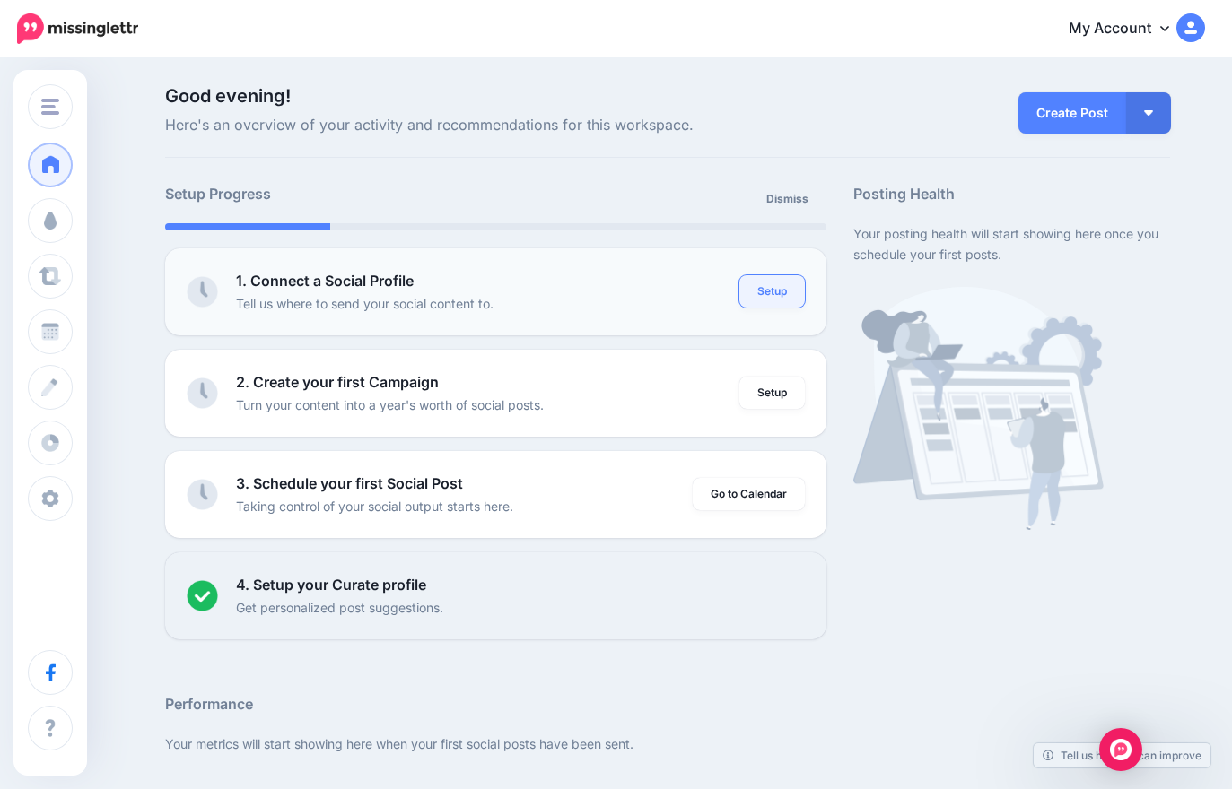
click at [767, 293] on link "Setup" at bounding box center [771, 291] width 65 height 32
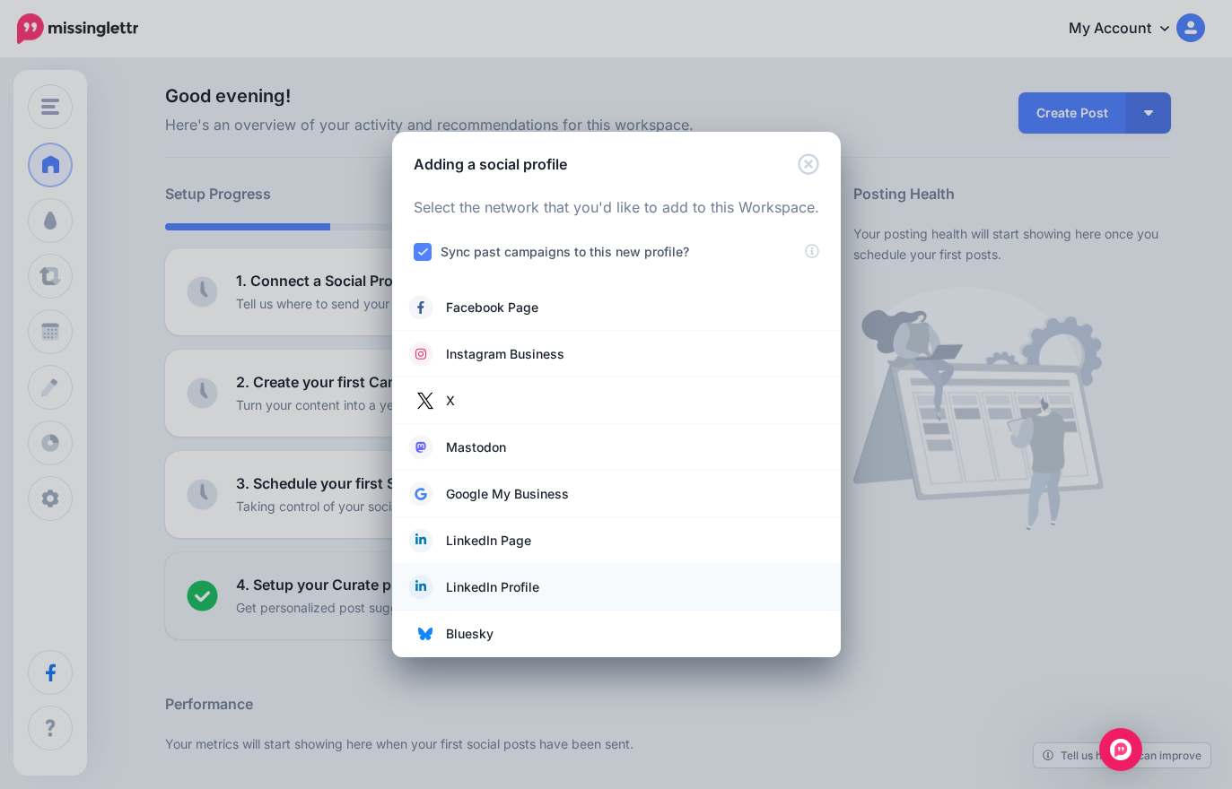
click at [534, 586] on span "LinkedIn Profile" at bounding box center [492, 588] width 93 height 22
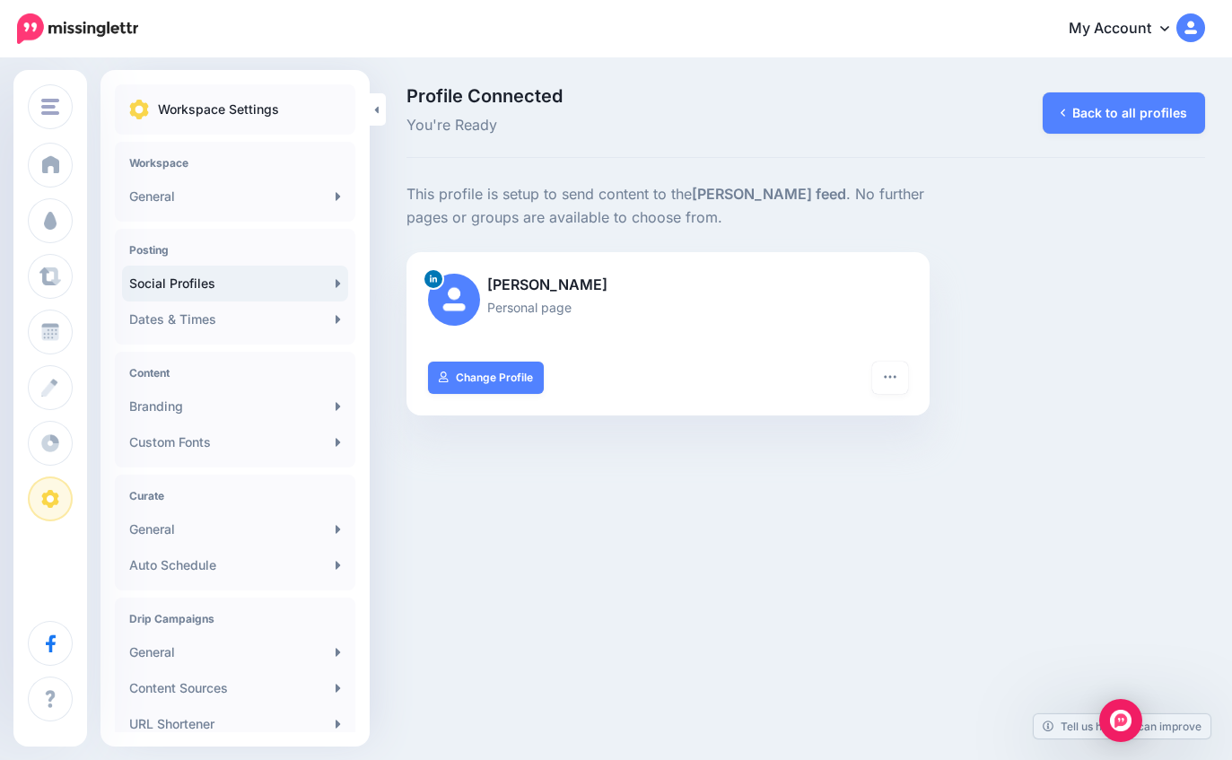
click at [169, 281] on link "Social Profiles" at bounding box center [235, 284] width 226 height 36
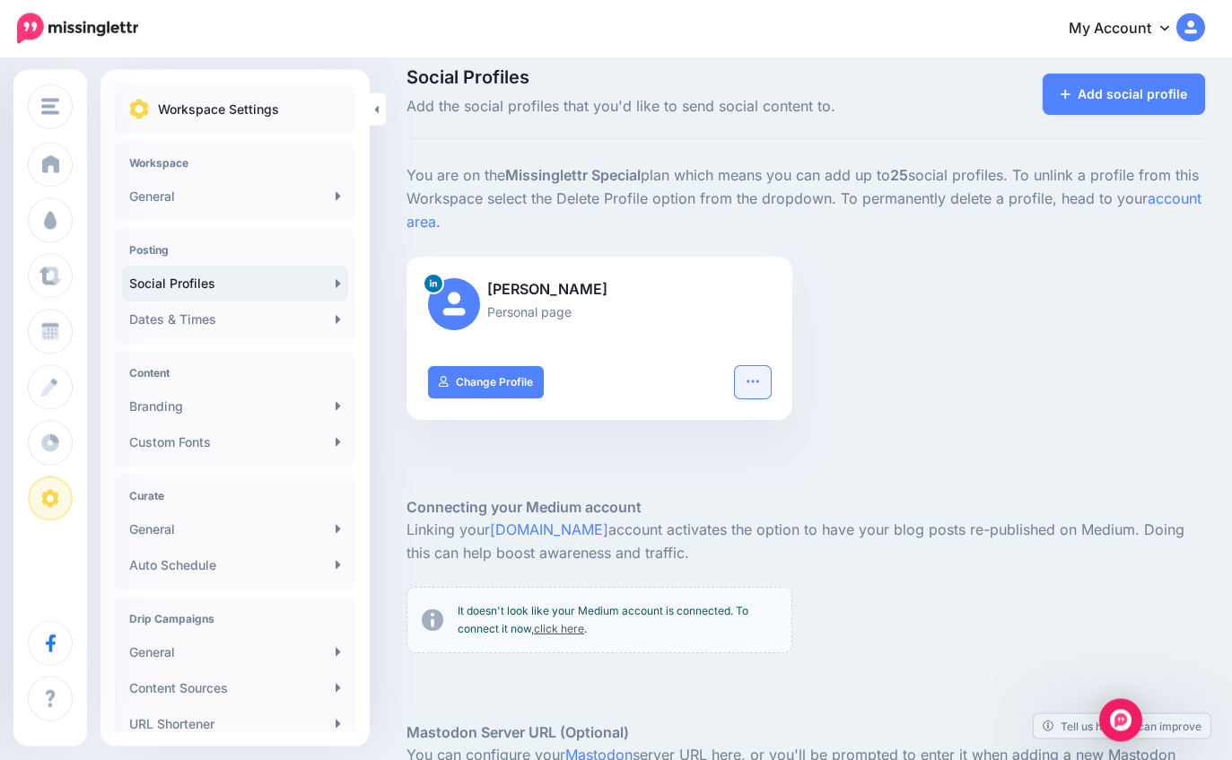
scroll to position [19, 0]
click at [748, 374] on icon "button" at bounding box center [752, 381] width 14 height 14
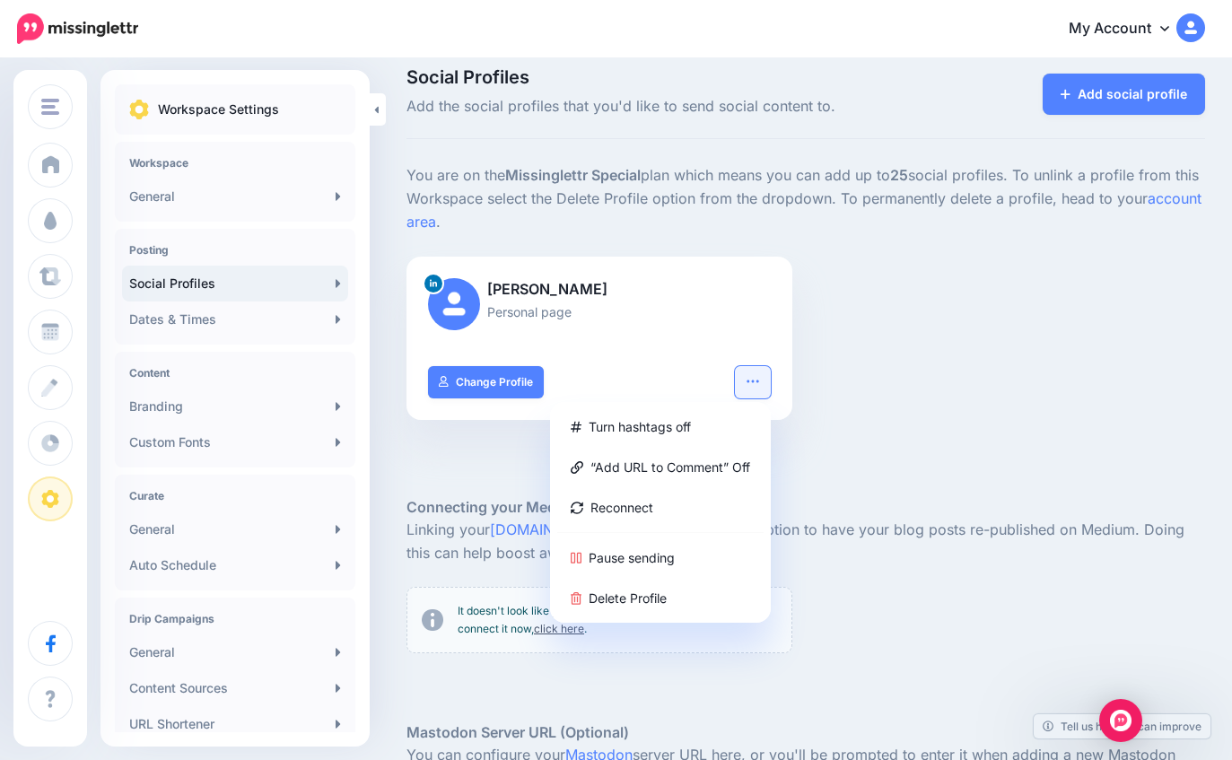
click at [748, 374] on icon "button" at bounding box center [752, 381] width 14 height 14
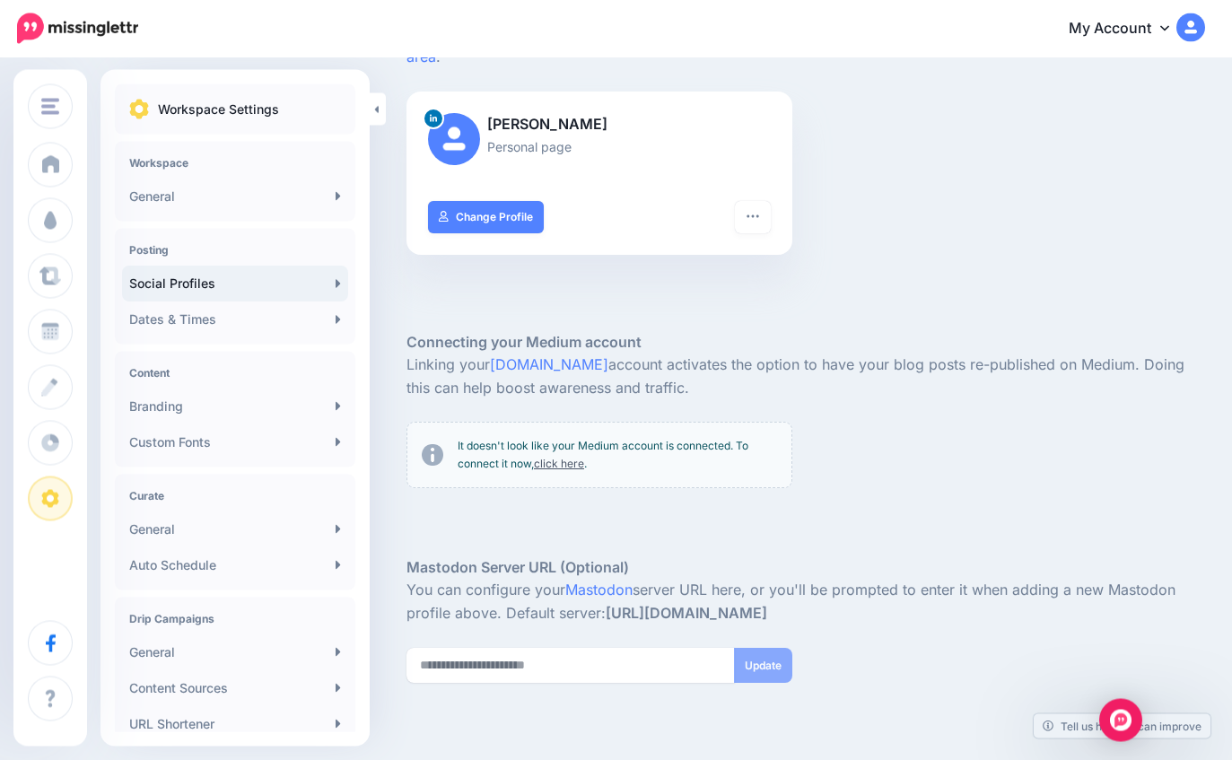
scroll to position [0, 0]
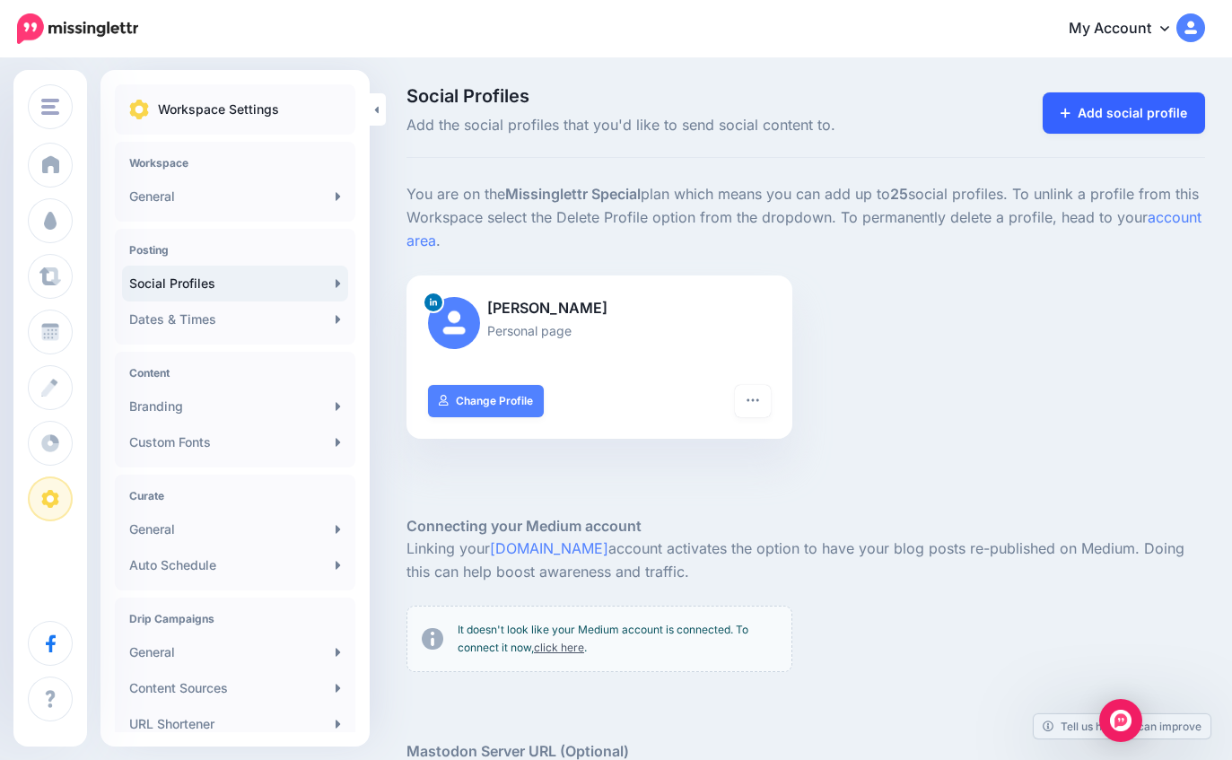
click at [1075, 129] on link "Add social profile" at bounding box center [1123, 112] width 162 height 41
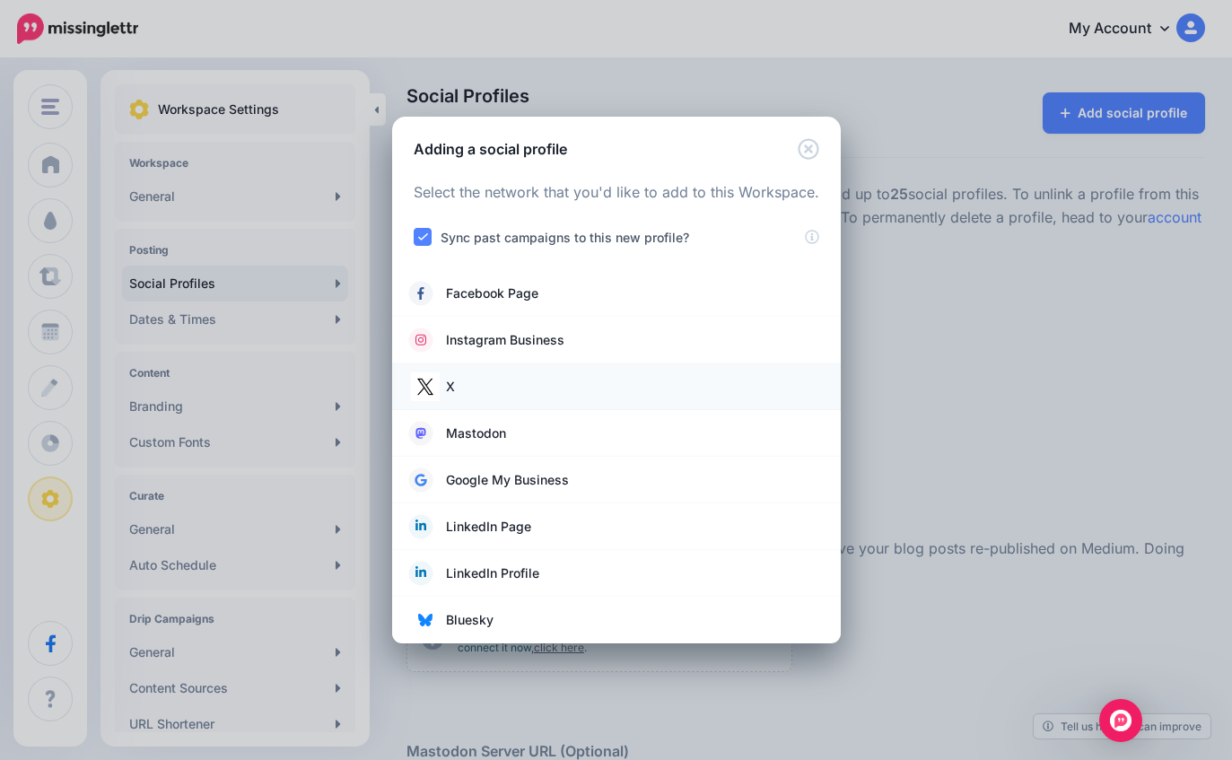
click at [553, 393] on link "X" at bounding box center [616, 386] width 413 height 25
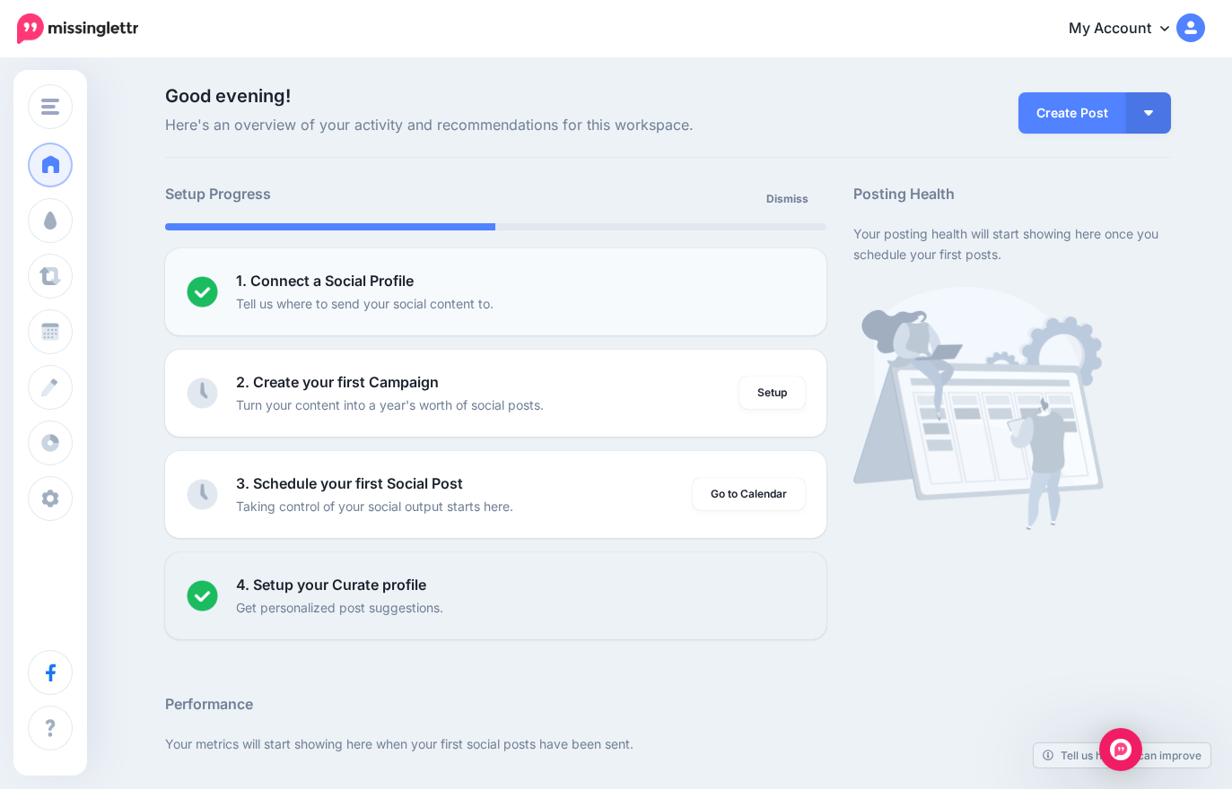
click at [457, 264] on li "1. Connect a Social Profile Tell us where to send your social content to. Setup" at bounding box center [495, 291] width 661 height 87
click at [408, 296] on p "Tell us where to send your social content to." at bounding box center [364, 303] width 257 height 21
click at [391, 283] on b "1. Connect a Social Profile" at bounding box center [325, 281] width 178 height 18
click at [187, 301] on img at bounding box center [202, 291] width 31 height 31
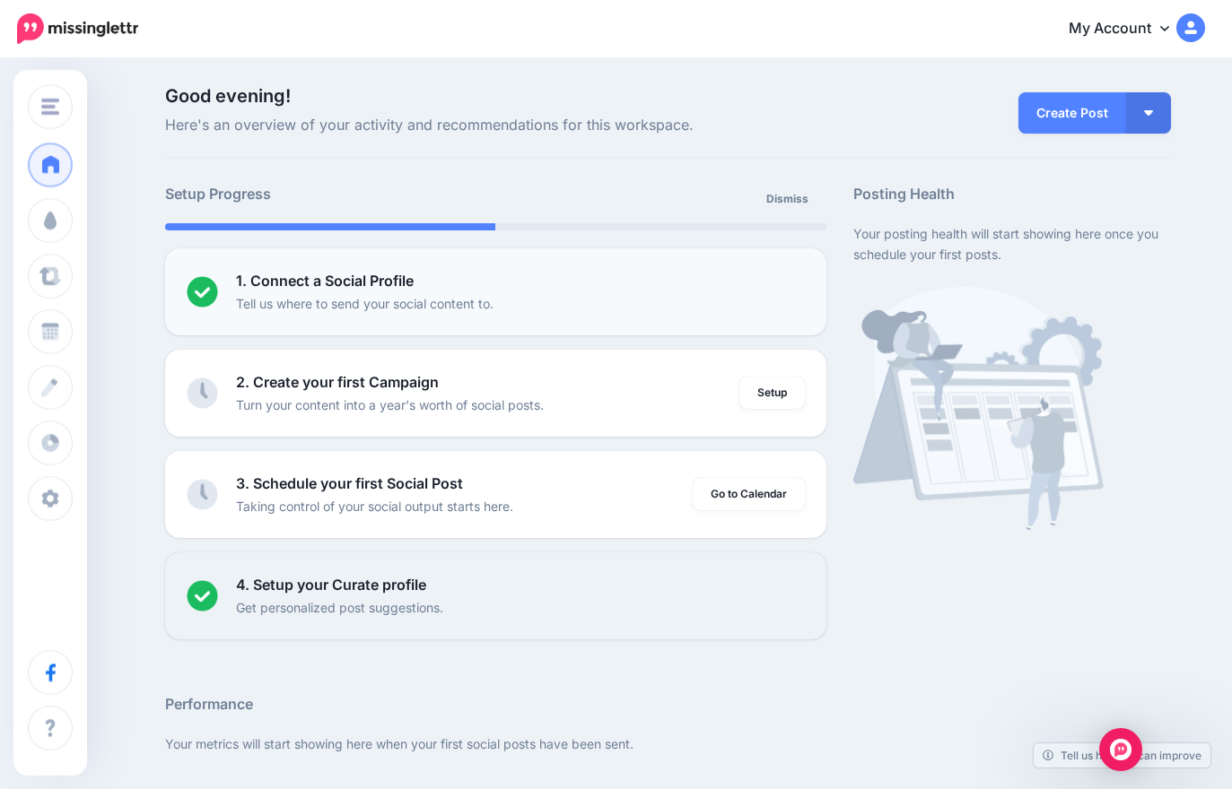
click at [715, 284] on div "1. Connect a Social Profile Tell us where to send your social content to." at bounding box center [520, 292] width 569 height 44
click at [395, 290] on p "1. Connect a Social Profile" at bounding box center [325, 281] width 178 height 23
click at [394, 290] on p "1. Connect a Social Profile" at bounding box center [325, 281] width 178 height 23
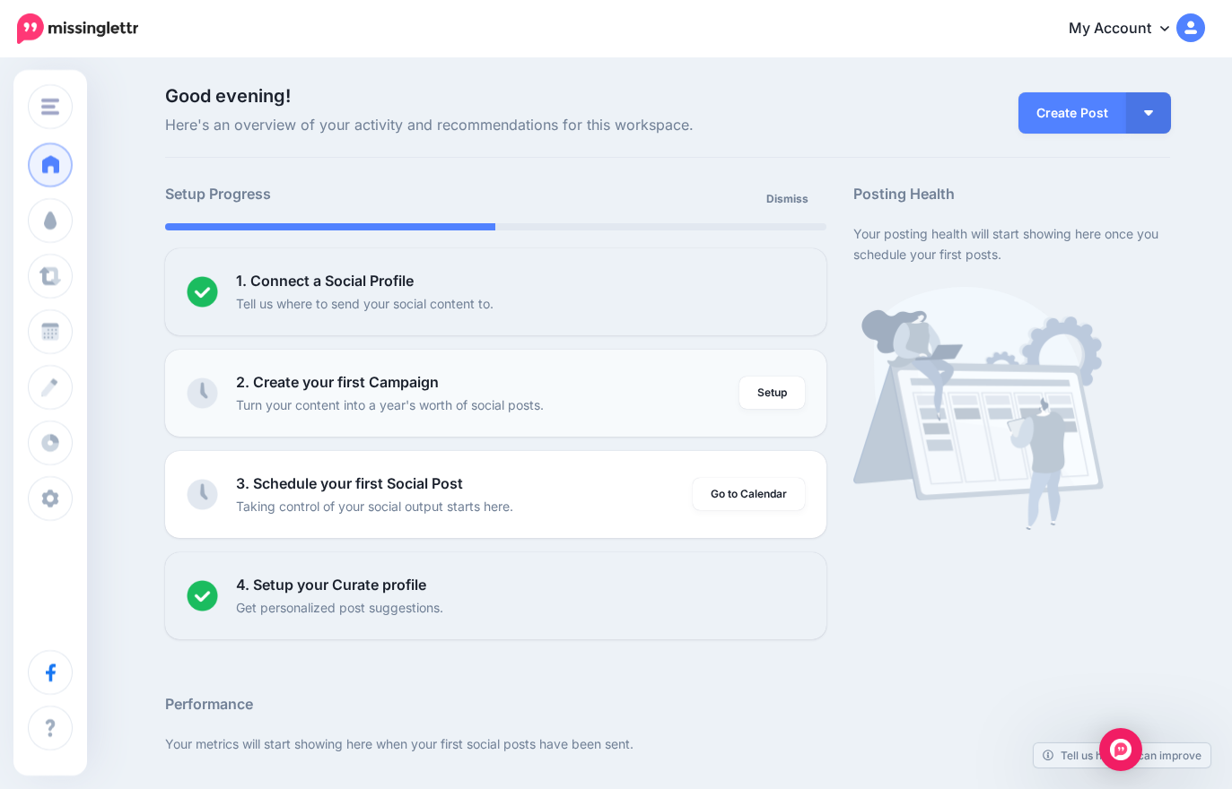
click at [353, 402] on p "Turn your content into a year's worth of social posts." at bounding box center [390, 405] width 308 height 21
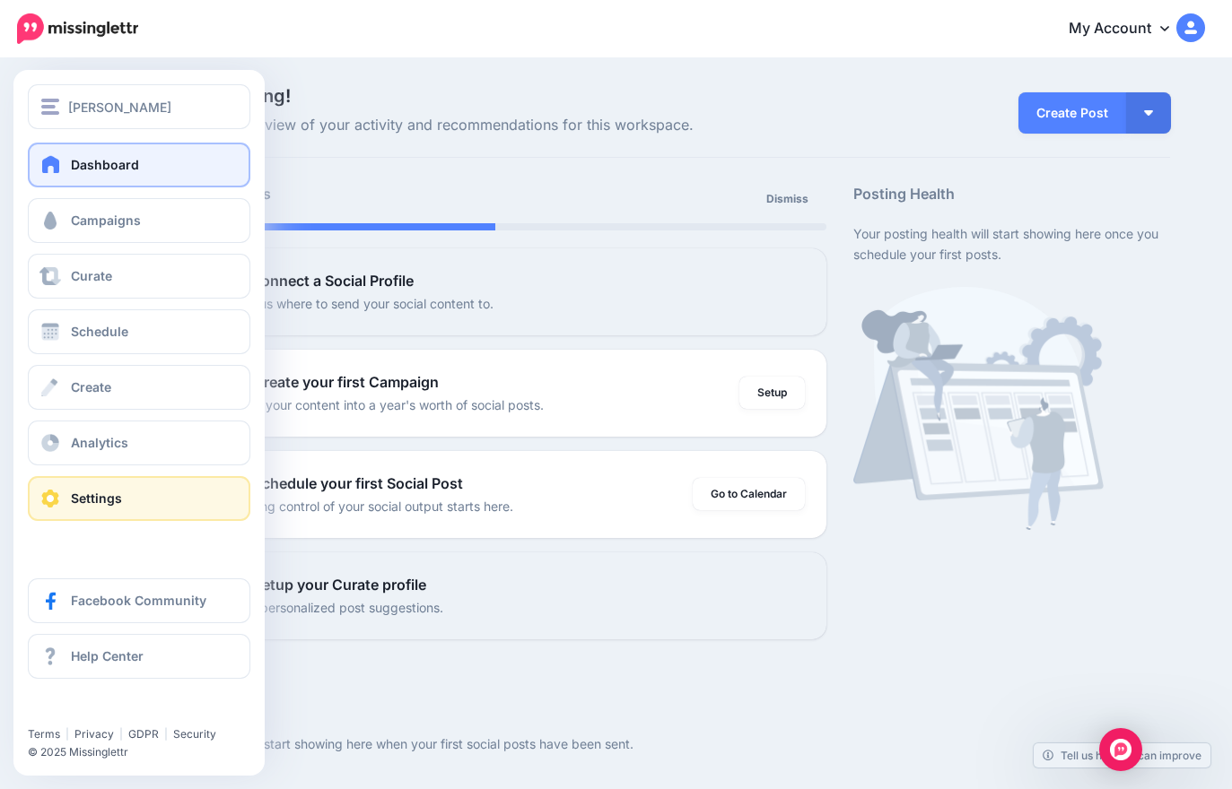
click at [109, 503] on span "Settings" at bounding box center [96, 498] width 51 height 15
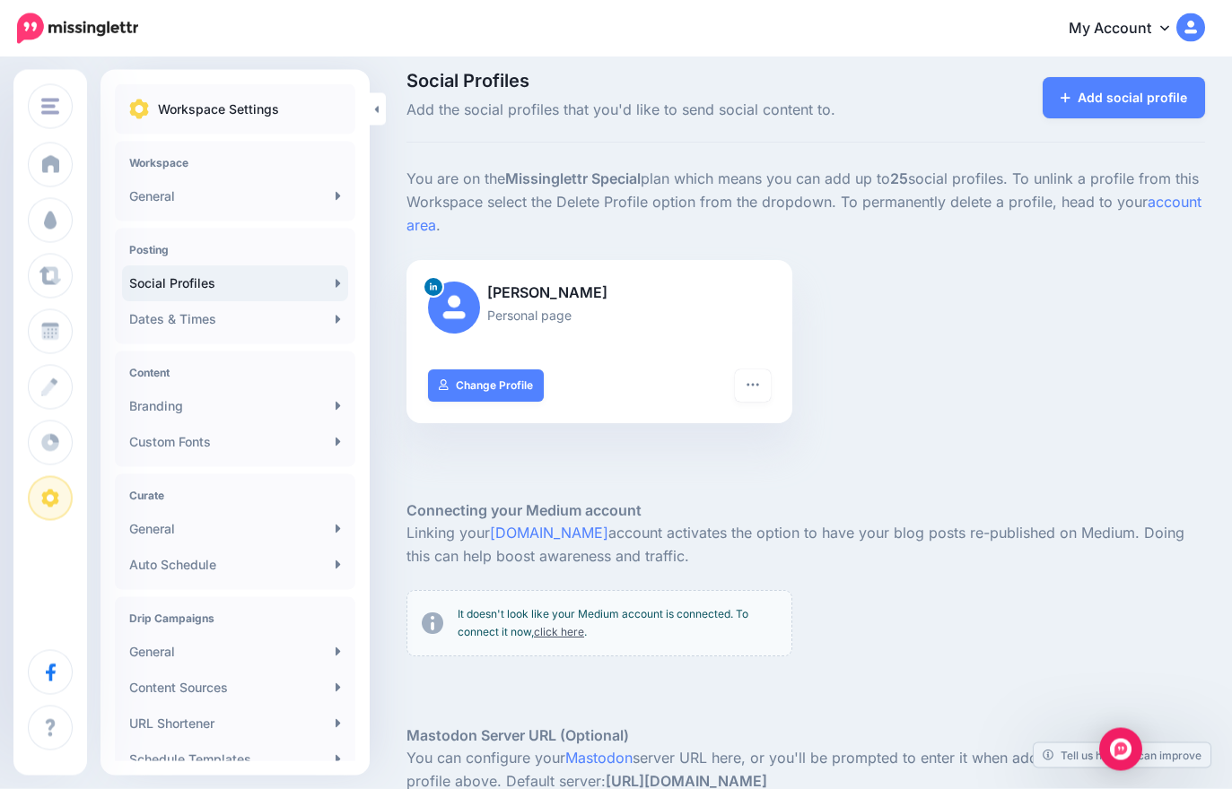
scroll to position [11, 0]
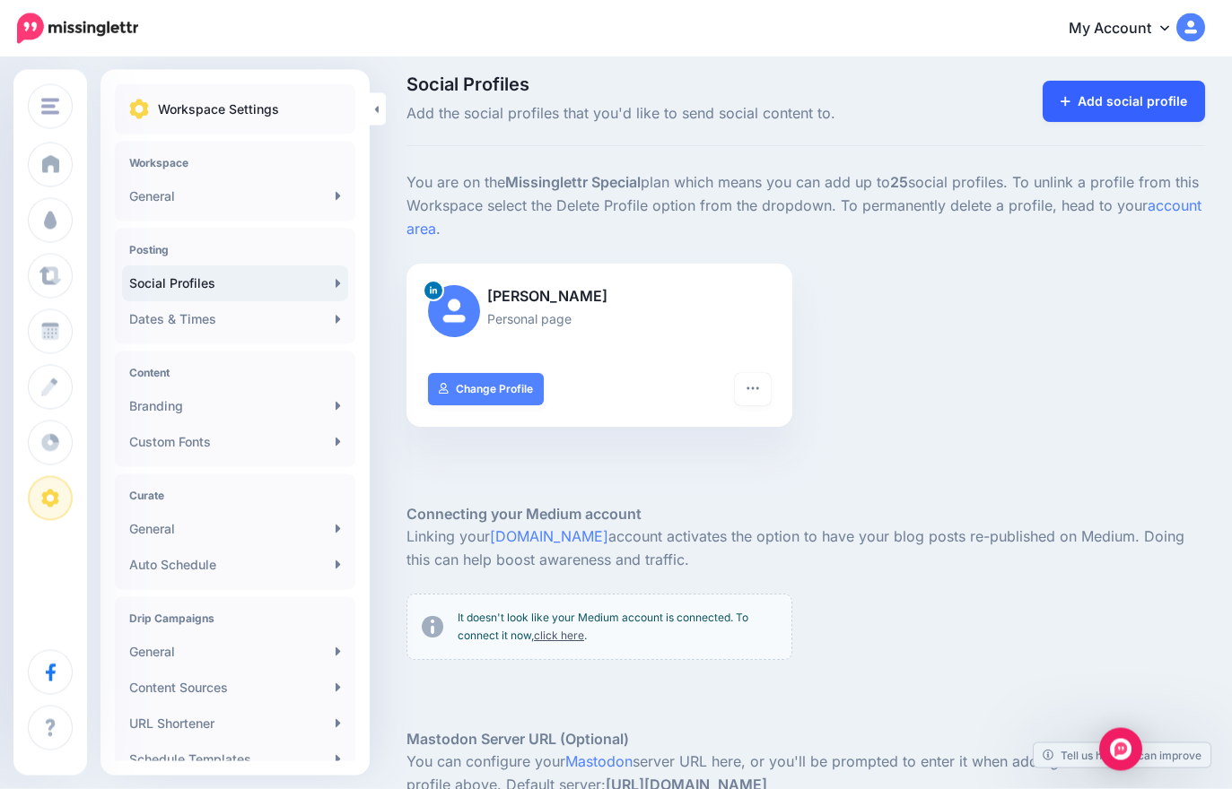
click at [1082, 107] on link "Add social profile" at bounding box center [1123, 102] width 162 height 41
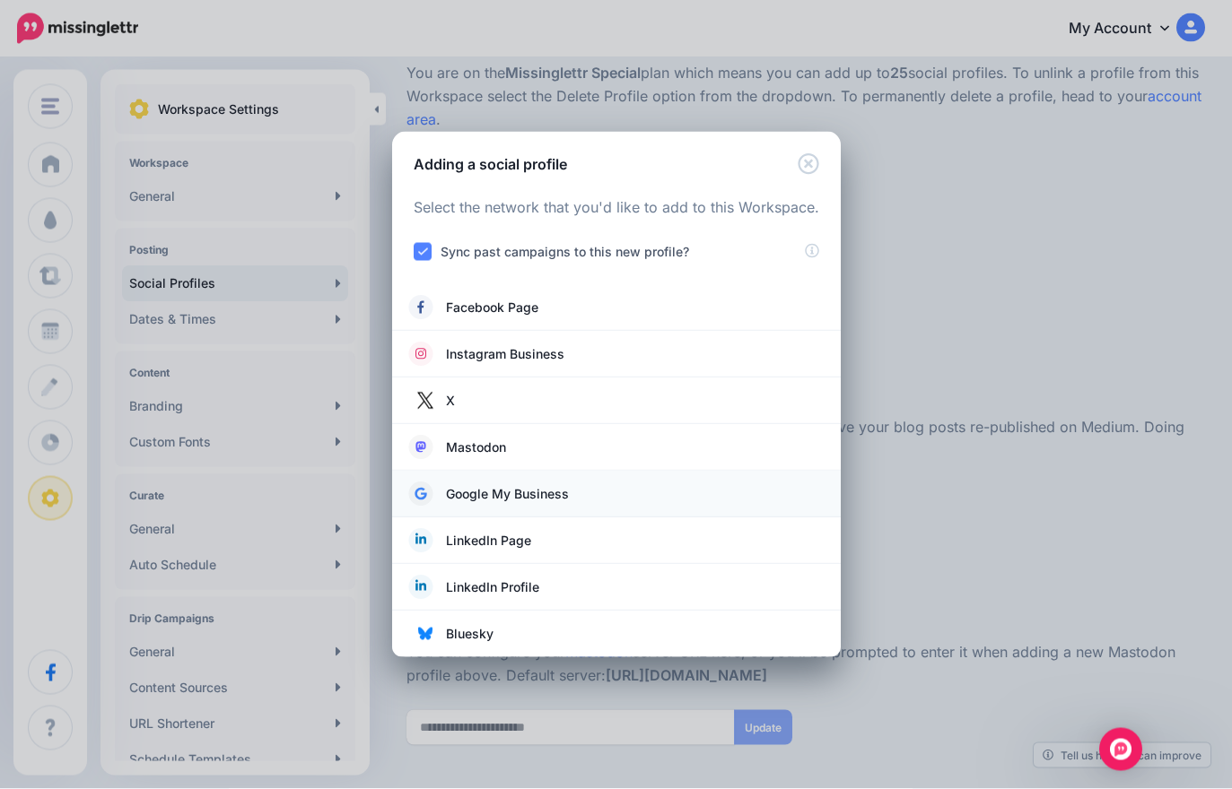
scroll to position [138, 0]
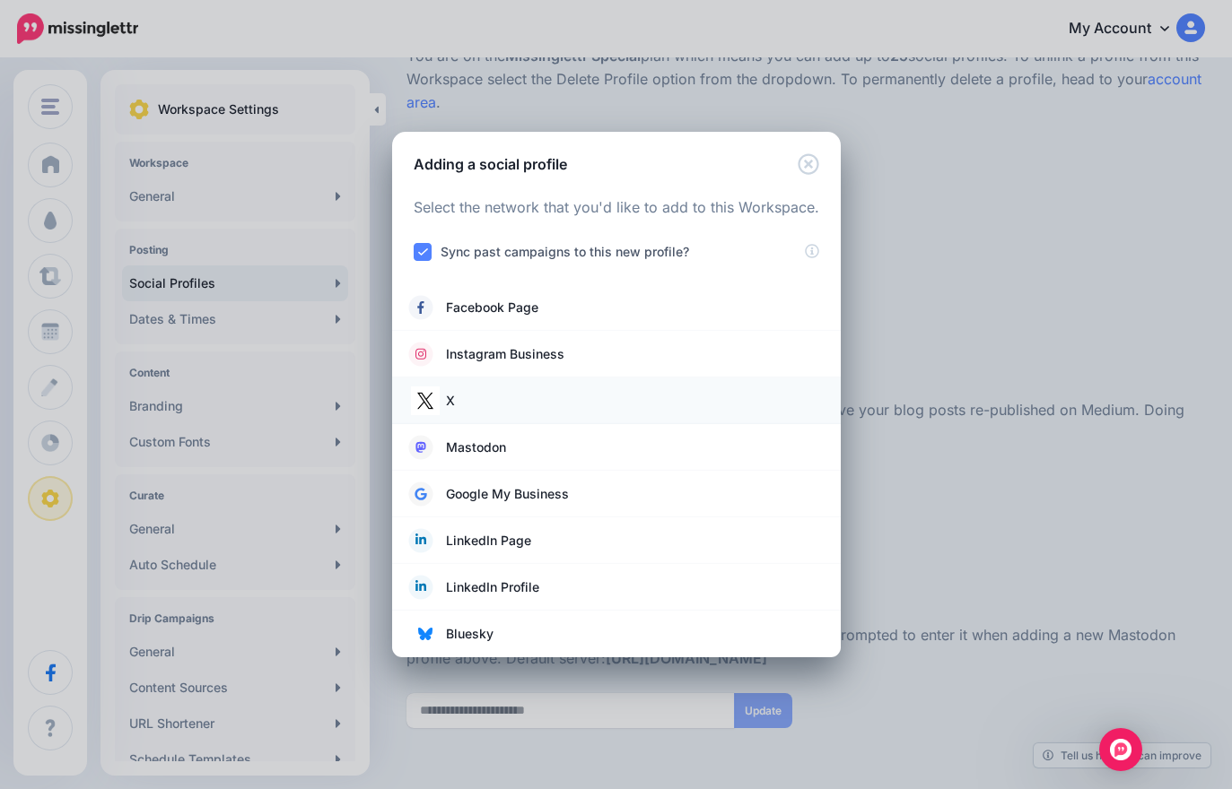
click at [509, 404] on link "X" at bounding box center [616, 400] width 413 height 25
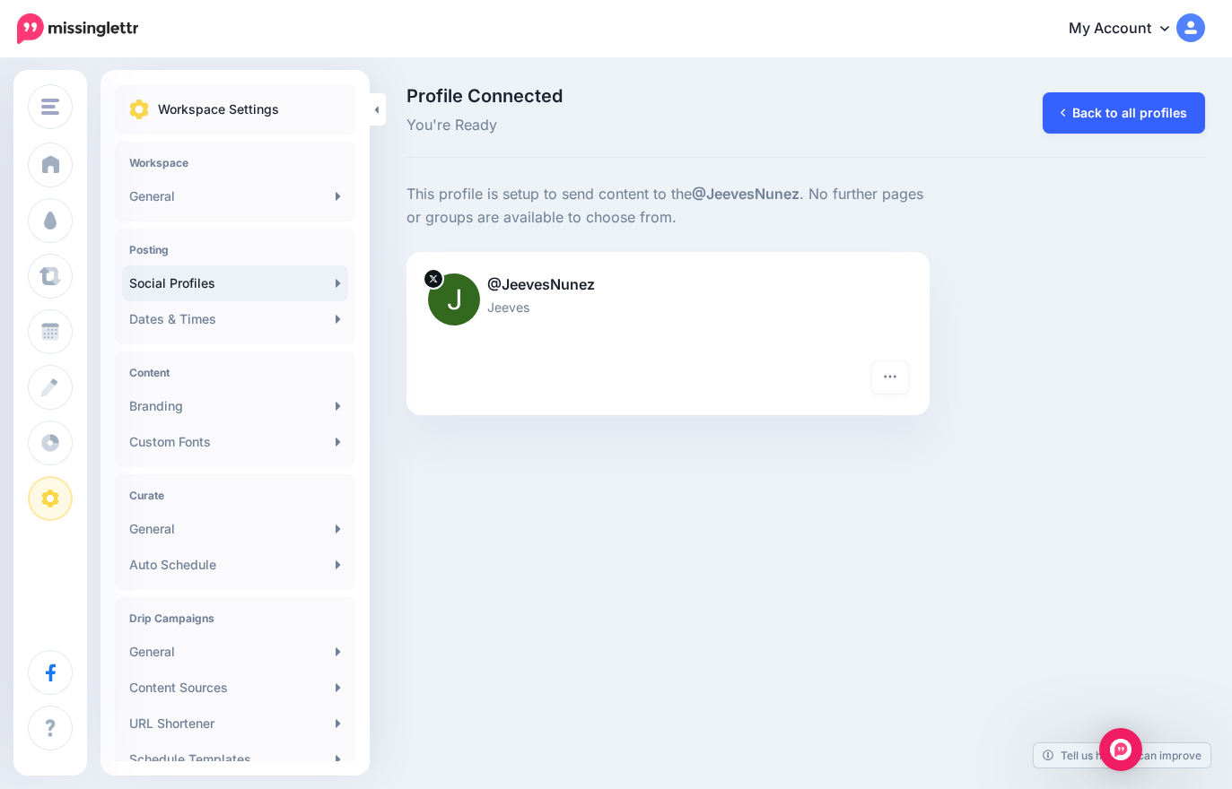
click at [1136, 110] on link "Back to all profiles" at bounding box center [1123, 112] width 162 height 41
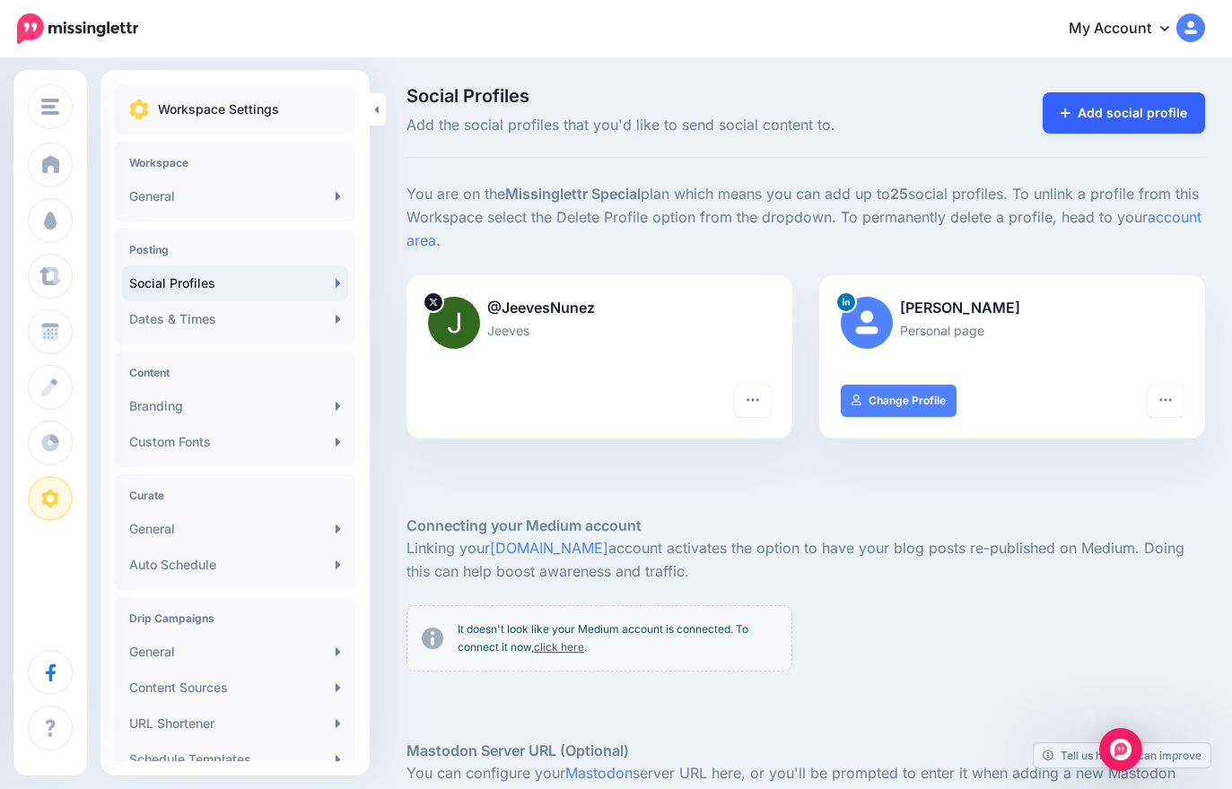
click at [1080, 124] on link "Add social profile" at bounding box center [1123, 112] width 162 height 41
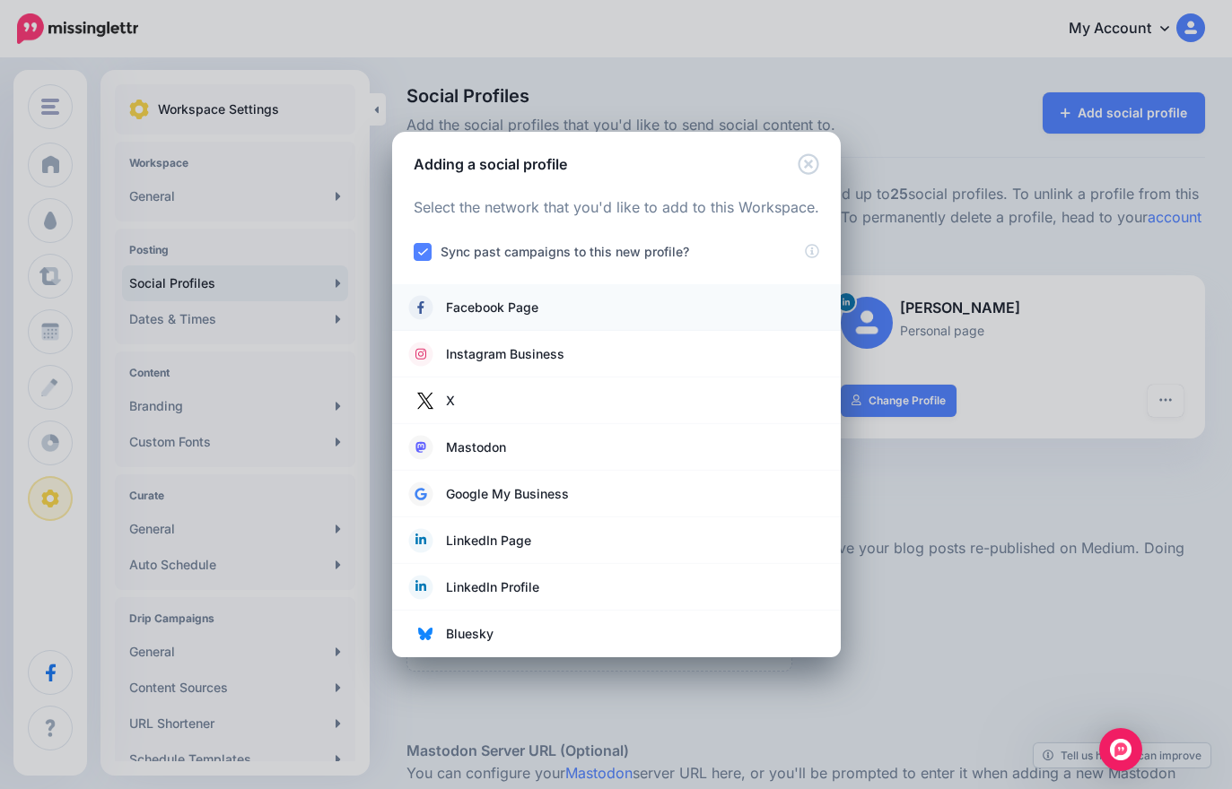
click at [566, 323] on li "Facebook Page" at bounding box center [616, 307] width 448 height 47
click at [492, 294] on li "Facebook Page" at bounding box center [616, 307] width 448 height 47
click at [494, 306] on span "Facebook Page" at bounding box center [492, 308] width 92 height 22
click at [494, 305] on span "Facebook Page" at bounding box center [492, 308] width 92 height 22
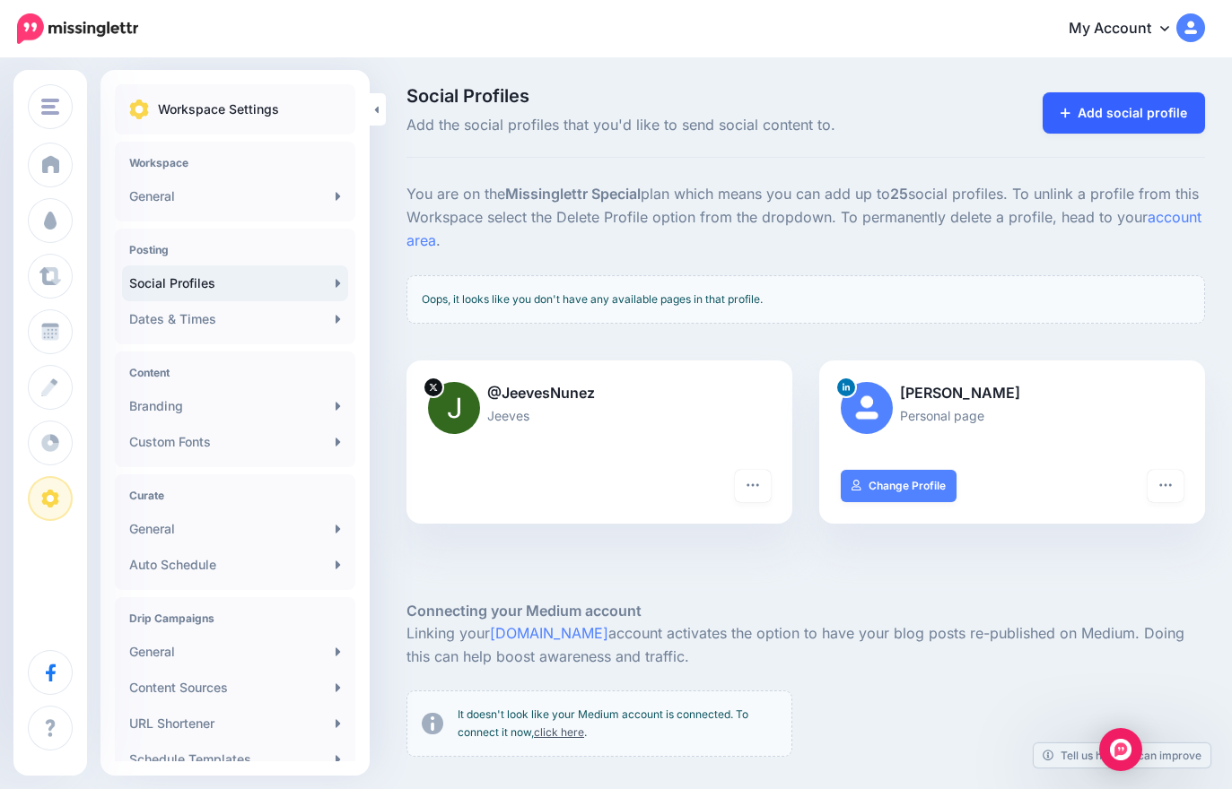
click at [1139, 128] on link "Add social profile" at bounding box center [1123, 112] width 162 height 41
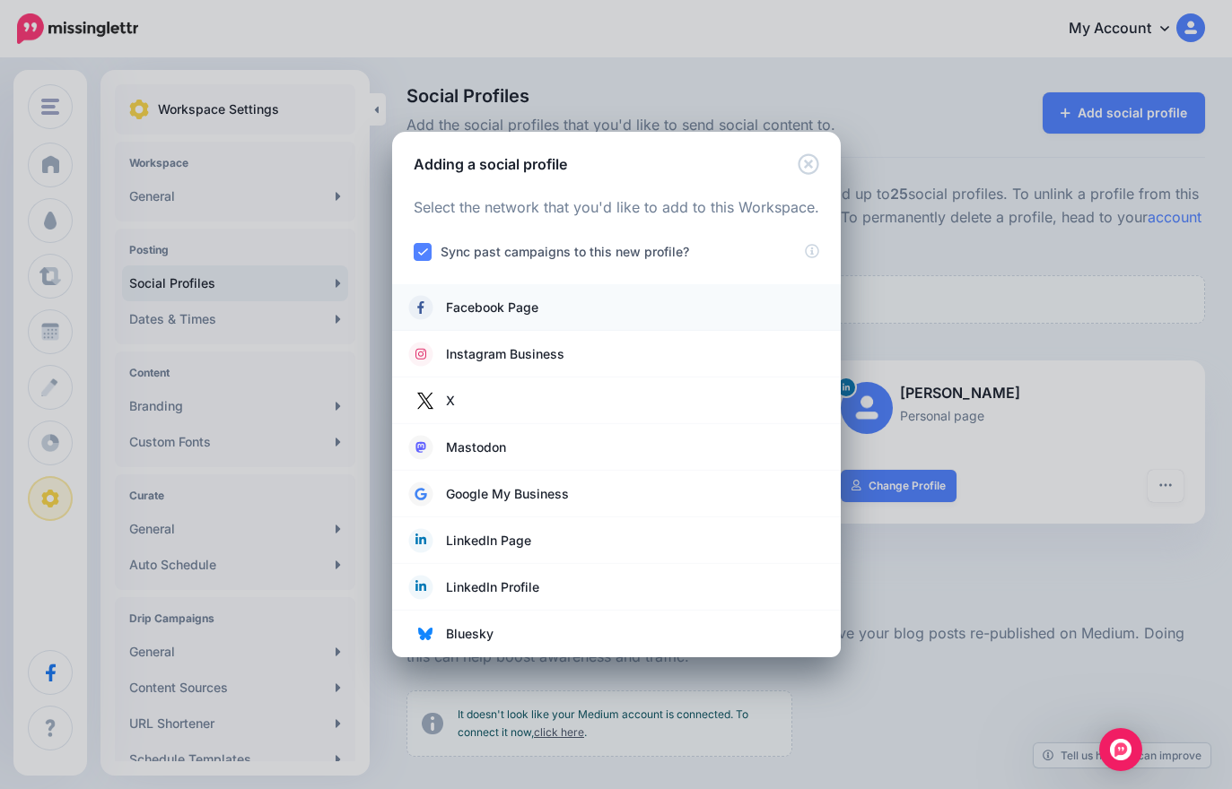
click at [464, 317] on span "Facebook Page" at bounding box center [492, 308] width 92 height 22
